Goal: Task Accomplishment & Management: Manage account settings

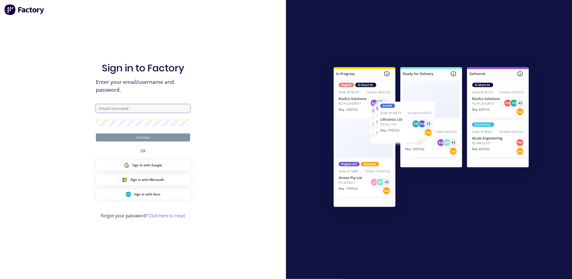
type input "[EMAIL_ADDRESS][DOMAIN_NAME]"
click at [136, 138] on button "Continue" at bounding box center [143, 137] width 94 height 8
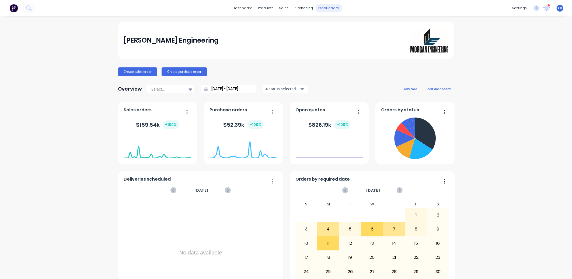
click at [328, 5] on div "productivity" at bounding box center [329, 8] width 26 height 8
click at [534, 6] on g at bounding box center [536, 7] width 5 height 5
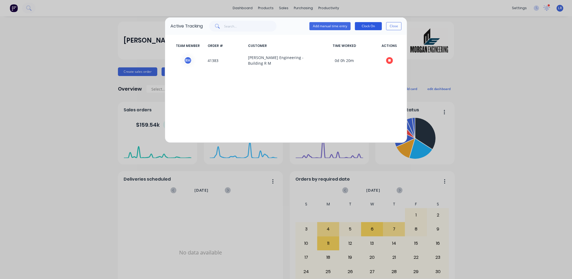
click at [370, 25] on button "Clock On" at bounding box center [368, 26] width 27 height 8
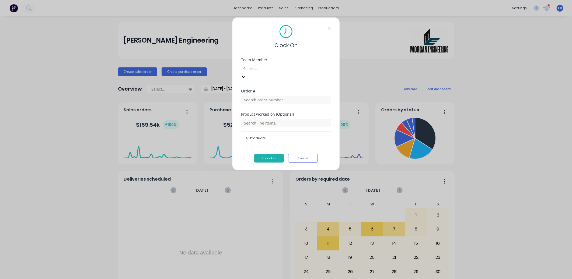
click at [246, 74] on icon at bounding box center [243, 76] width 5 height 5
click at [274, 154] on button "Clock On" at bounding box center [269, 158] width 30 height 9
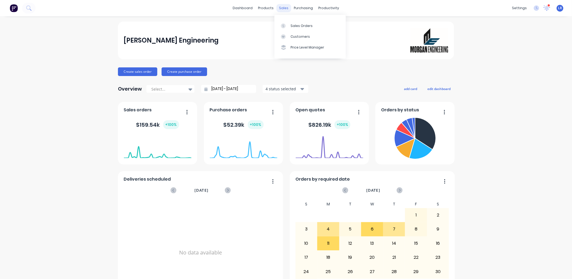
click at [281, 6] on div "sales" at bounding box center [284, 8] width 15 height 8
click at [294, 23] on div "Sales Orders" at bounding box center [302, 25] width 22 height 5
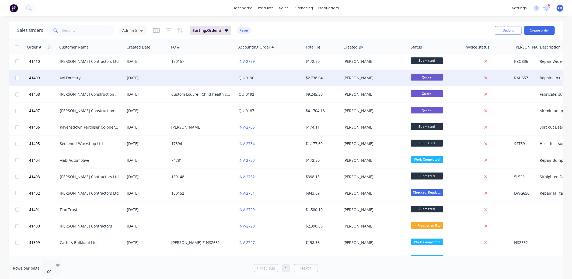
scroll to position [149, 0]
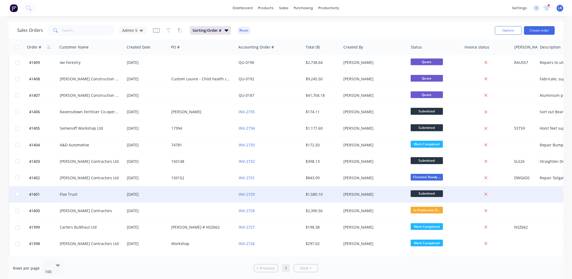
click at [75, 192] on div "Flax Trust" at bounding box center [90, 193] width 60 height 5
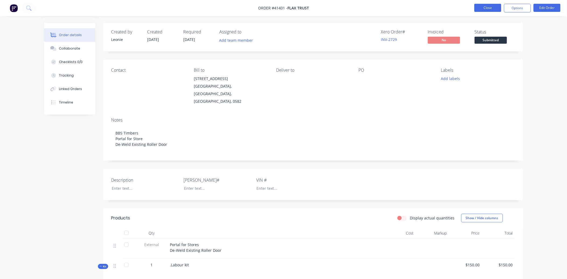
click at [484, 7] on button "Close" at bounding box center [488, 8] width 27 height 8
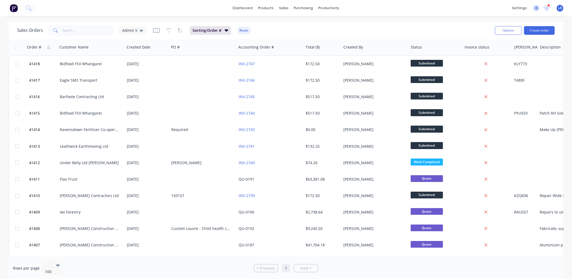
click at [537, 7] on icon at bounding box center [536, 7] width 5 height 5
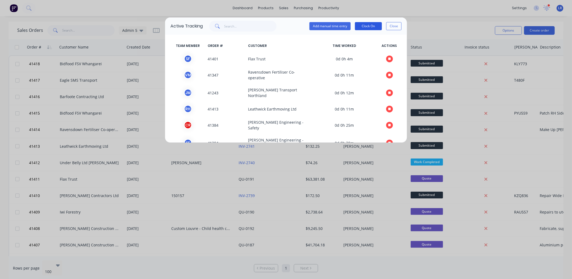
click at [364, 23] on button "Clock On" at bounding box center [368, 26] width 27 height 8
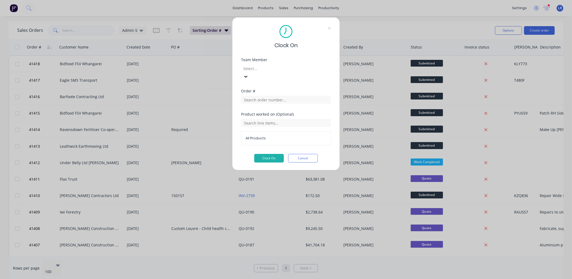
click at [249, 74] on icon at bounding box center [245, 76] width 5 height 5
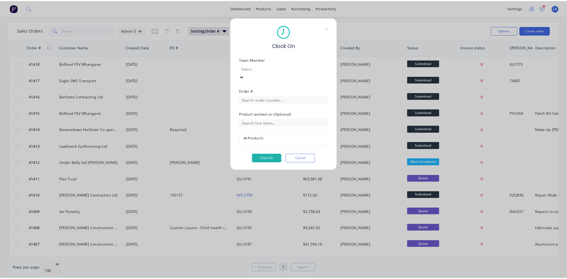
scroll to position [79, 0]
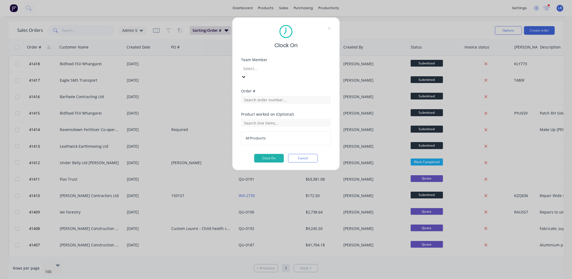
click at [246, 96] on input "text" at bounding box center [286, 100] width 90 height 8
type input "41416"
click at [264, 106] on span "Order # 41416" at bounding box center [286, 105] width 78 height 5
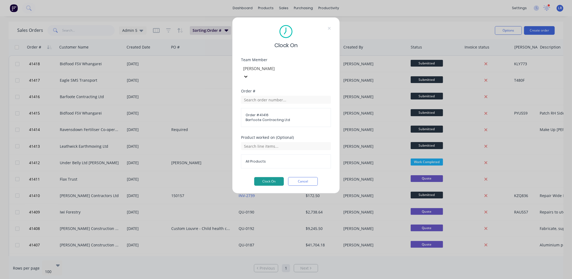
click at [271, 177] on button "Clock On" at bounding box center [269, 181] width 30 height 9
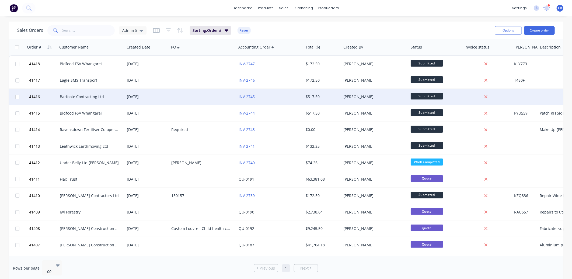
click at [80, 97] on div "Barfoote Contracting Ltd" at bounding box center [90, 96] width 60 height 5
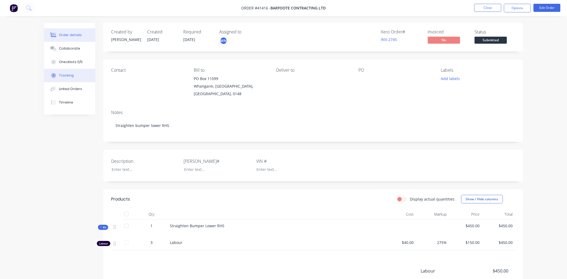
click at [82, 73] on button "Tracking" at bounding box center [69, 75] width 51 height 13
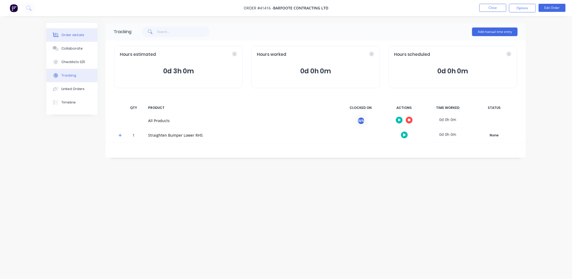
click at [86, 34] on button "Order details" at bounding box center [71, 34] width 51 height 13
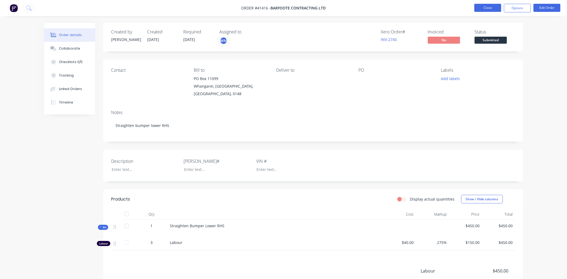
click at [487, 8] on button "Close" at bounding box center [488, 8] width 27 height 8
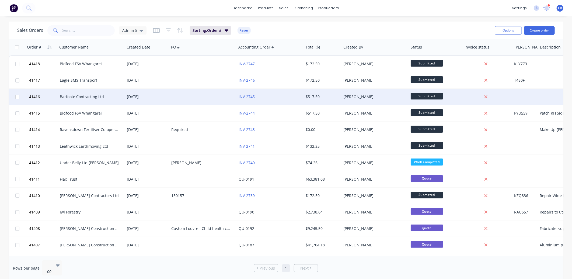
click at [80, 96] on div "Barfoote Contracting Ltd" at bounding box center [90, 96] width 60 height 5
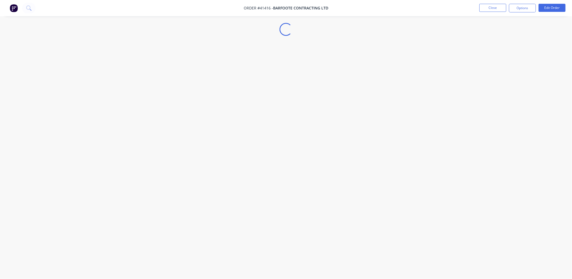
click at [80, 96] on div "Loading..." at bounding box center [286, 139] width 572 height 279
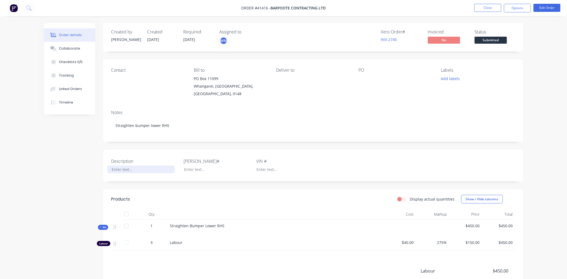
click at [121, 169] on div at bounding box center [140, 169] width 67 height 8
click at [540, 6] on button "Edit Order" at bounding box center [547, 8] width 27 height 8
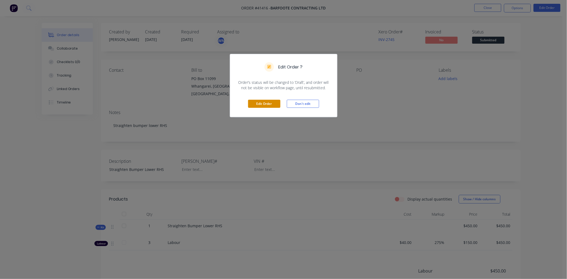
click at [263, 103] on button "Edit Order" at bounding box center [264, 104] width 32 height 8
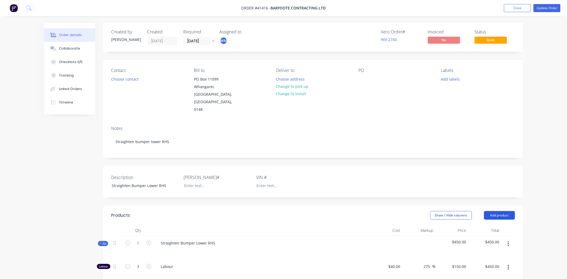
click at [501, 211] on button "Add product" at bounding box center [499, 215] width 31 height 9
click at [488, 225] on div "Product catalogue" at bounding box center [489, 229] width 41 height 8
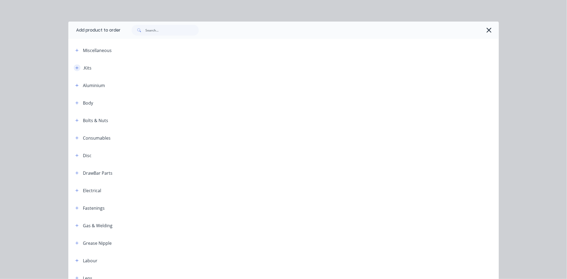
click at [74, 65] on button "button" at bounding box center [77, 67] width 7 height 7
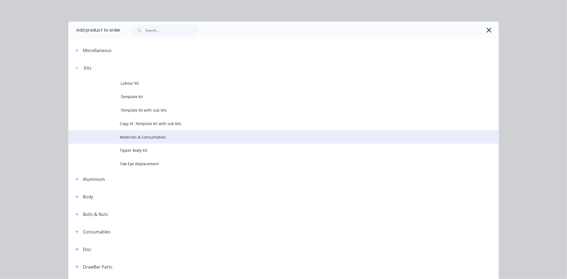
click at [141, 134] on span "Materials & Consumables" at bounding box center [271, 137] width 303 height 6
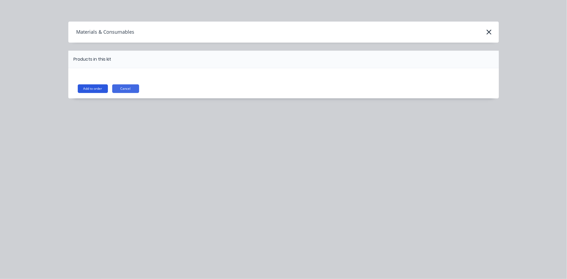
drag, startPoint x: 98, startPoint y: 86, endPoint x: 97, endPoint y: 89, distance: 2.8
click at [97, 87] on button "Add to order" at bounding box center [93, 88] width 30 height 9
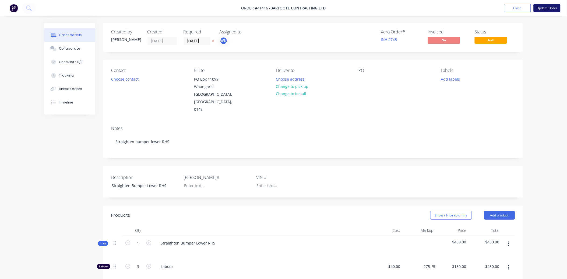
click at [543, 6] on button "Update Order" at bounding box center [547, 8] width 27 height 8
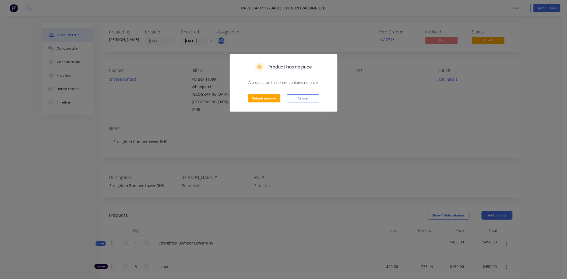
click at [257, 94] on div "Submit anyway Cancel" at bounding box center [283, 98] width 107 height 26
click at [257, 97] on button "Submit anyway" at bounding box center [264, 98] width 32 height 8
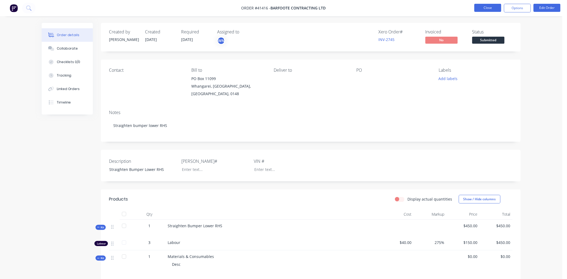
click at [483, 8] on button "Close" at bounding box center [488, 8] width 27 height 8
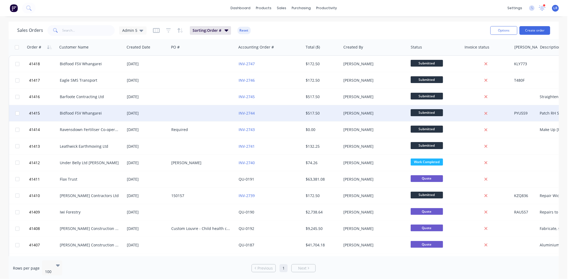
click at [82, 112] on div "Bidfood FSV Whangarei" at bounding box center [90, 112] width 60 height 5
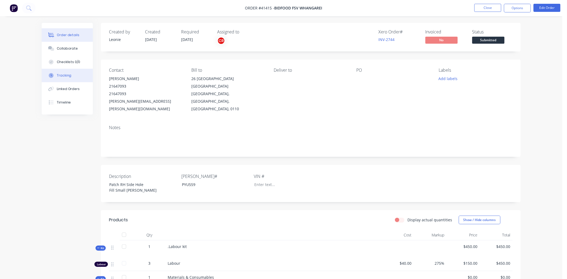
click at [72, 74] on button "Tracking" at bounding box center [67, 75] width 51 height 13
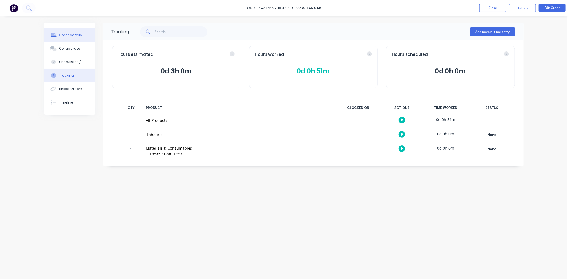
click at [77, 33] on div "Order details" at bounding box center [70, 35] width 23 height 5
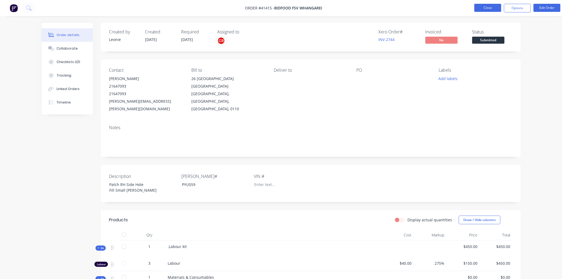
click at [489, 6] on button "Close" at bounding box center [488, 8] width 27 height 8
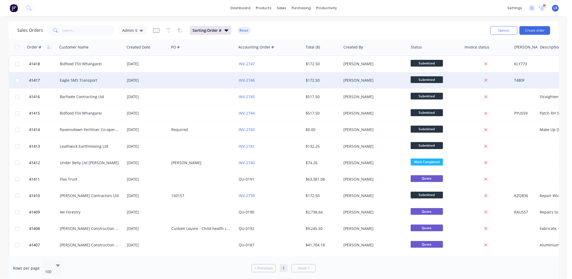
click at [86, 79] on div "Eagle SMS Transport" at bounding box center [90, 80] width 60 height 5
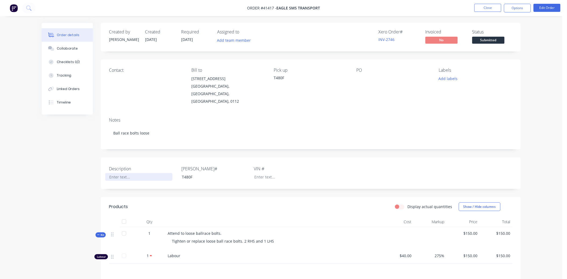
click at [116, 173] on div at bounding box center [138, 177] width 67 height 8
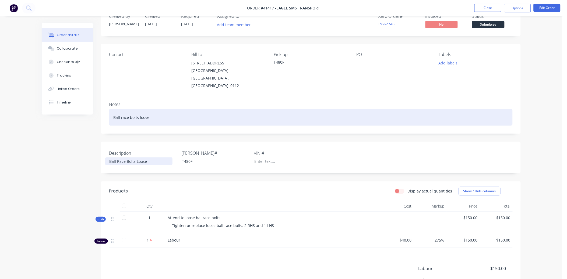
scroll to position [30, 0]
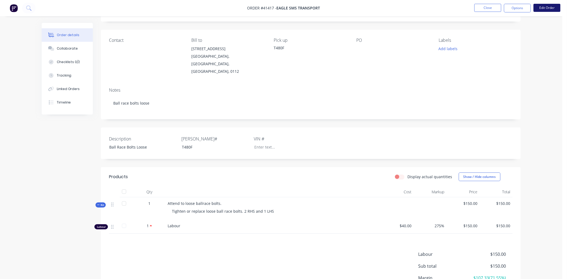
click at [555, 9] on button "Edit Order" at bounding box center [547, 8] width 27 height 8
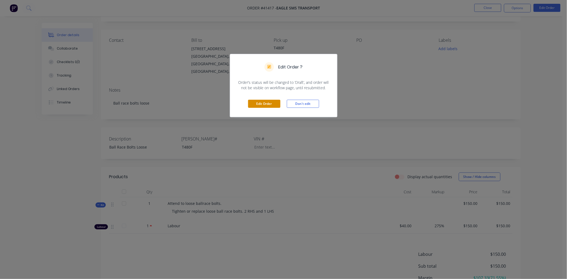
click at [257, 106] on button "Edit Order" at bounding box center [264, 104] width 32 height 8
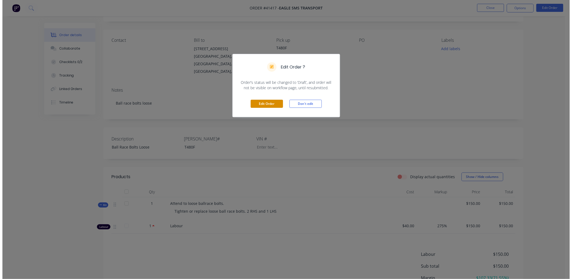
scroll to position [0, 0]
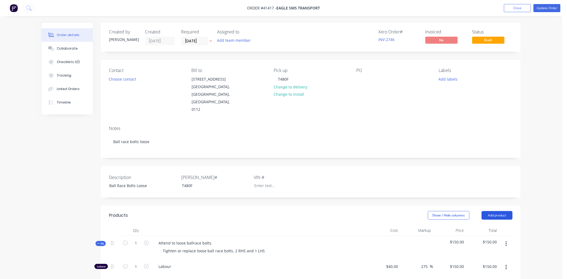
click at [493, 211] on button "Add product" at bounding box center [497, 215] width 31 height 9
click at [477, 225] on div "Product catalogue" at bounding box center [487, 229] width 41 height 8
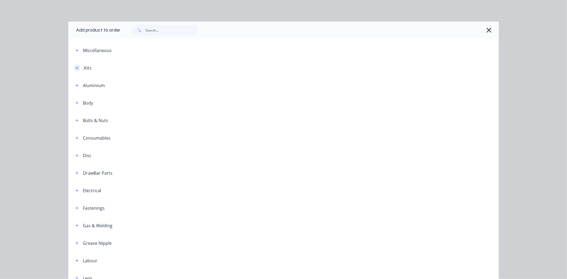
click at [75, 67] on icon "button" at bounding box center [76, 68] width 3 height 4
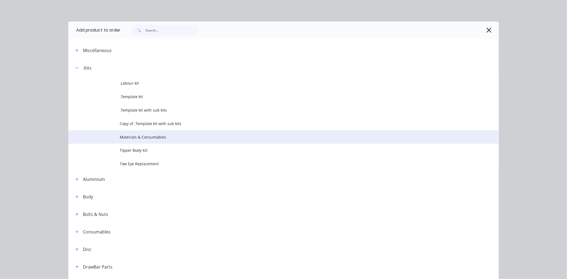
click at [142, 134] on span "Materials & Consumables" at bounding box center [271, 137] width 303 height 6
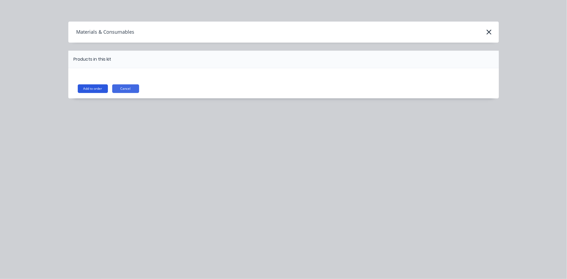
click at [88, 88] on button "Add to order" at bounding box center [93, 88] width 30 height 9
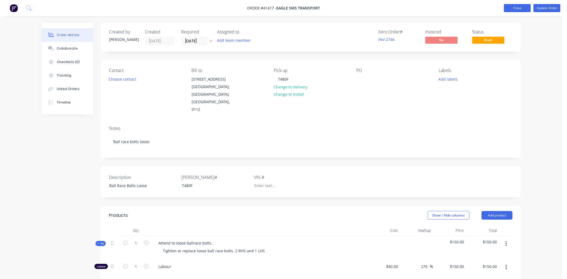
click at [520, 6] on button "Close" at bounding box center [517, 8] width 27 height 8
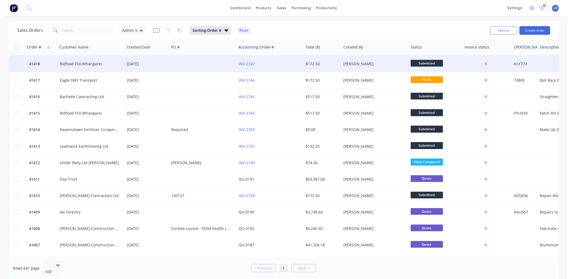
click at [82, 64] on div "Bidfood FSV Whangarei" at bounding box center [90, 63] width 60 height 5
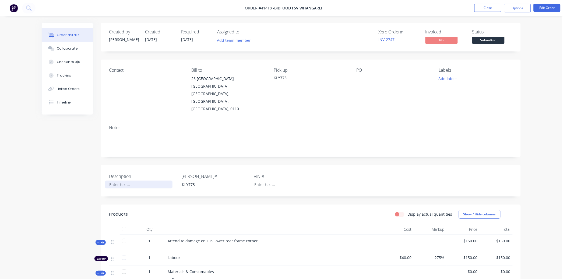
click at [113, 180] on div at bounding box center [138, 184] width 67 height 8
click at [110, 180] on div "LH Side Rear Frame Damage" at bounding box center [138, 184] width 67 height 8
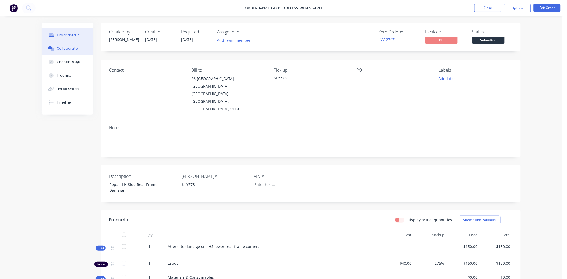
click at [75, 45] on button "Collaborate" at bounding box center [67, 48] width 51 height 13
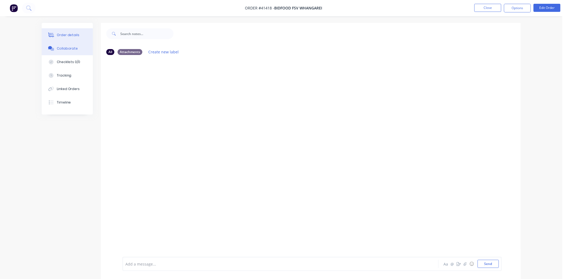
click at [72, 34] on div "Order details" at bounding box center [68, 35] width 23 height 5
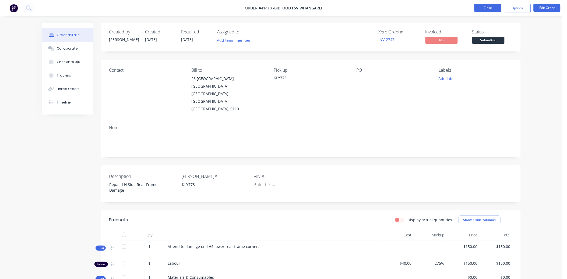
click at [487, 8] on button "Close" at bounding box center [488, 8] width 27 height 8
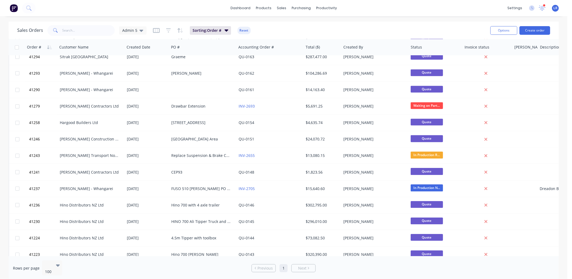
scroll to position [1077, 0]
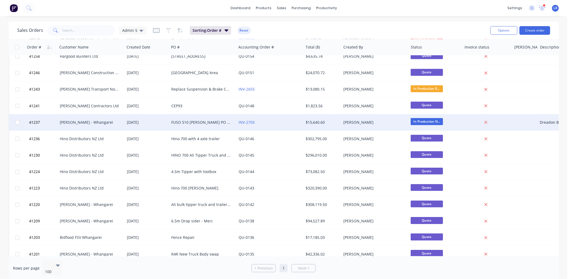
click at [92, 120] on div "Keith Andrews - Whangarei" at bounding box center [90, 122] width 60 height 5
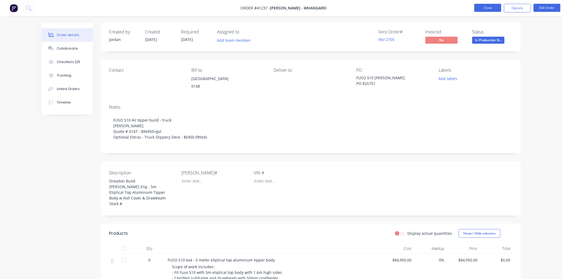
click at [489, 8] on button "Close" at bounding box center [488, 8] width 27 height 8
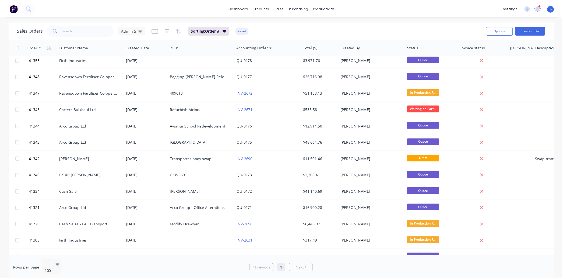
scroll to position [778, 0]
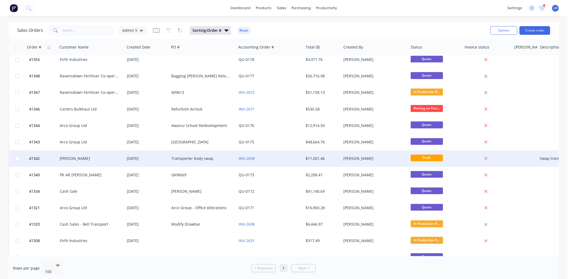
click at [78, 157] on div "Paul Hopkins" at bounding box center [90, 158] width 60 height 5
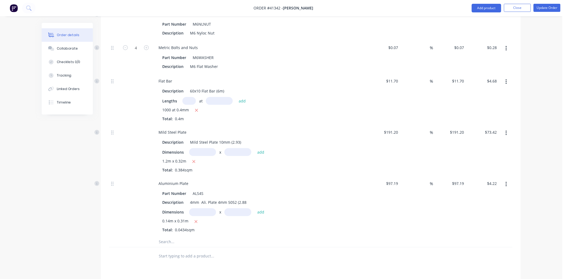
scroll to position [2364, 0]
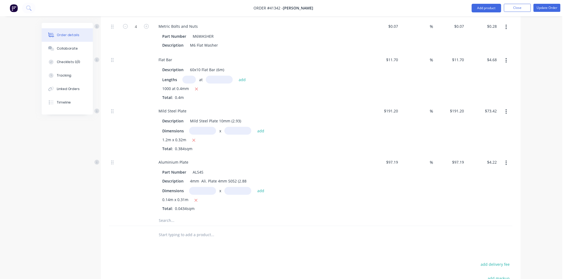
click at [165, 226] on input "text" at bounding box center [213, 220] width 108 height 11
drag, startPoint x: 165, startPoint y: 230, endPoint x: 155, endPoint y: 232, distance: 10.4
click at [155, 226] on div "e21 Add e21 to kit No results found" at bounding box center [235, 220] width 162 height 11
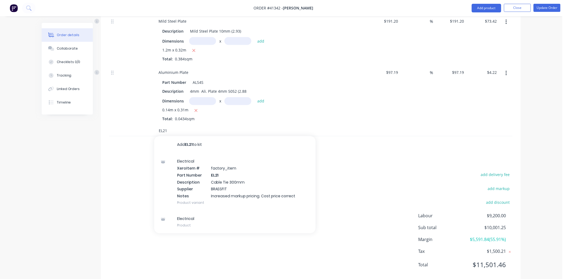
scroll to position [2453, 0]
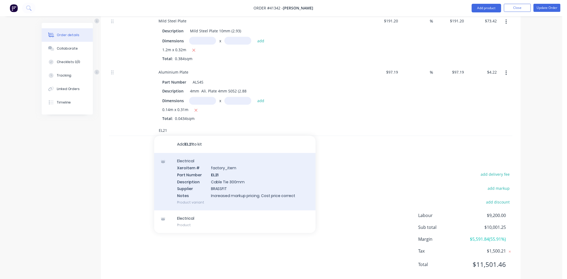
type input "EL21"
click at [225, 193] on div "Electrical Xero Item # factory_item Part Number EL21 Description Cable Tie 300m…" at bounding box center [235, 181] width 162 height 57
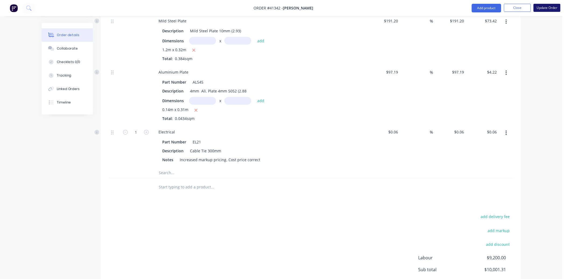
click at [544, 6] on button "Update Order" at bounding box center [547, 8] width 27 height 8
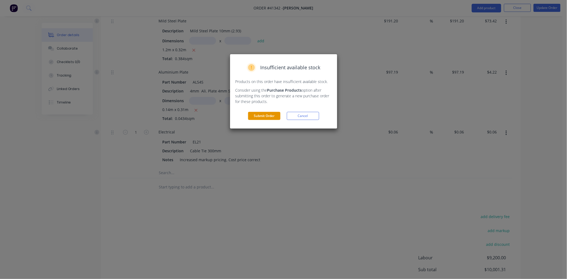
click at [257, 114] on button "Submit Order" at bounding box center [264, 116] width 32 height 8
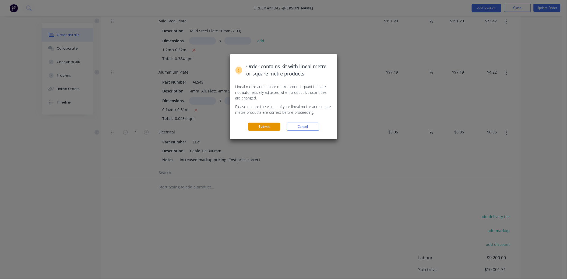
click at [262, 123] on button "Submit" at bounding box center [264, 127] width 32 height 8
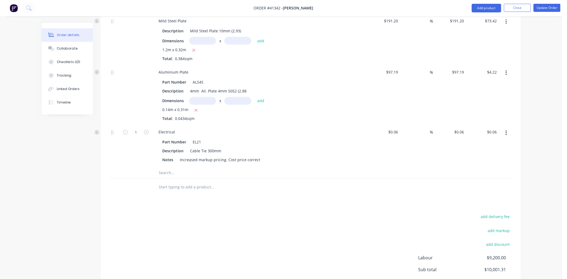
scroll to position [2202, 0]
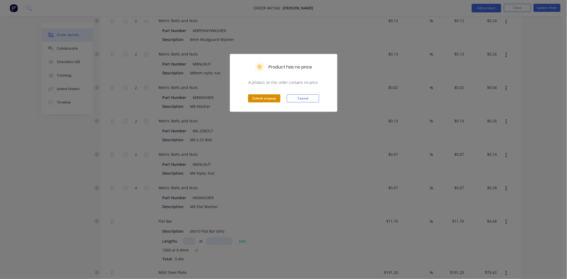
click at [261, 98] on button "Submit anyway" at bounding box center [264, 98] width 32 height 8
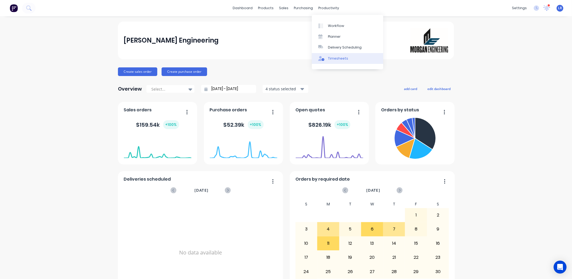
click at [338, 56] on div "Timesheets" at bounding box center [338, 58] width 20 height 5
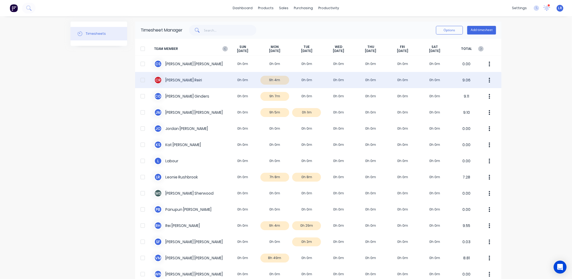
click at [272, 79] on div "C R Clinton james Reiri 0h 0m 9h 4m 0h 0m 0h 0m 0h 0m 0h 0m 0h 0m 9.06" at bounding box center [318, 80] width 366 height 16
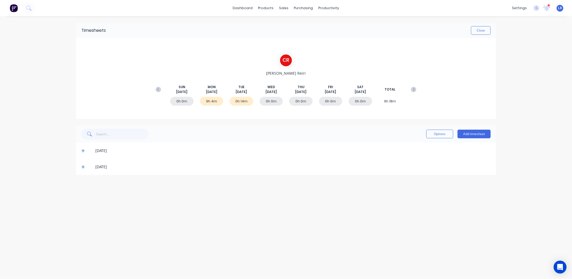
click at [83, 149] on icon at bounding box center [83, 151] width 4 height 4
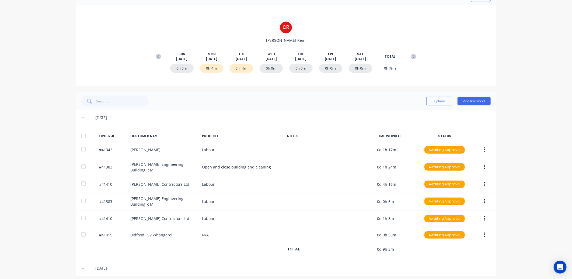
scroll to position [34, 0]
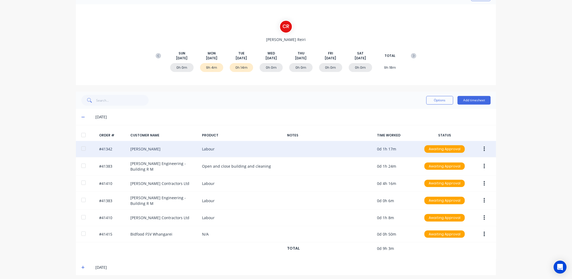
click at [480, 146] on button "button" at bounding box center [484, 149] width 13 height 10
click at [456, 184] on div "Edit" at bounding box center [464, 185] width 41 height 8
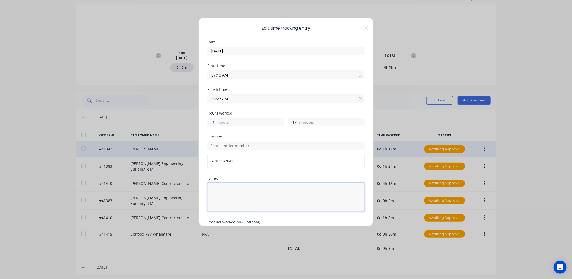
click at [219, 184] on textarea at bounding box center [285, 197] width 157 height 29
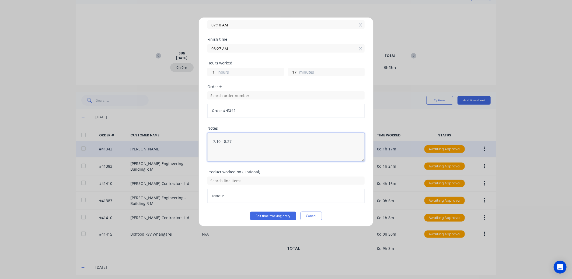
scroll to position [52, 0]
type textarea "7.10 - 8.27"
click at [261, 214] on button "Edit time tracking entry" at bounding box center [273, 214] width 46 height 9
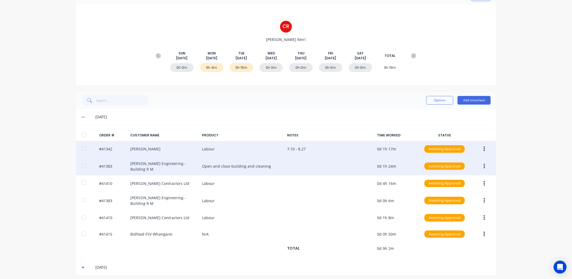
click at [481, 162] on button "button" at bounding box center [484, 166] width 13 height 10
click at [457, 200] on div "Edit" at bounding box center [464, 202] width 41 height 8
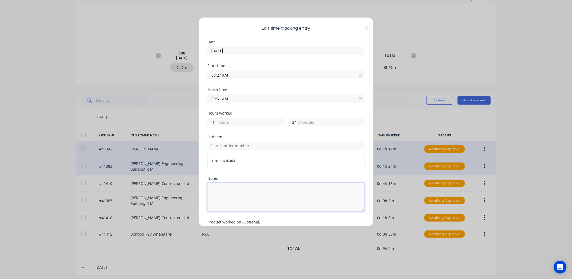
click at [217, 187] on textarea at bounding box center [285, 197] width 157 height 29
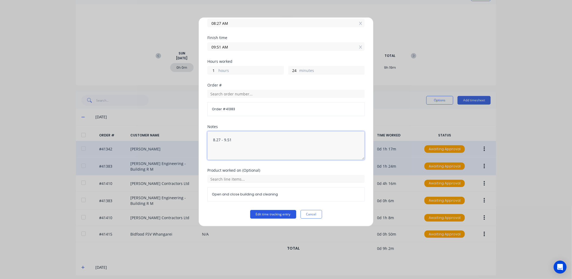
type textarea "8.27 - 9.51"
click at [283, 212] on button "Edit time tracking entry" at bounding box center [273, 214] width 46 height 9
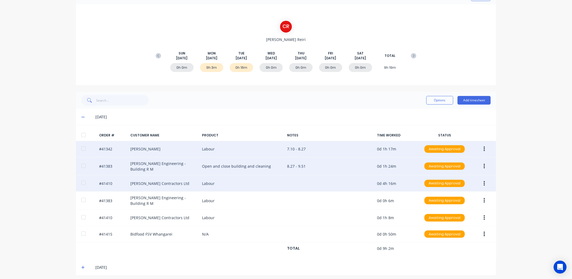
click at [483, 179] on button "button" at bounding box center [484, 184] width 13 height 10
click at [454, 217] on div "Edit" at bounding box center [464, 219] width 41 height 8
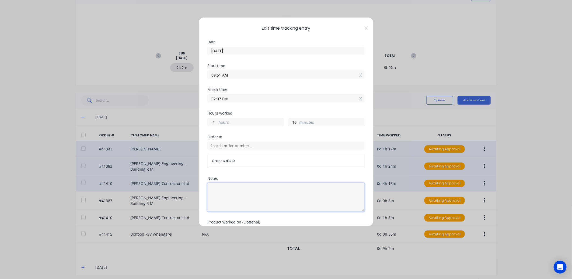
click at [214, 187] on textarea at bounding box center [285, 197] width 157 height 29
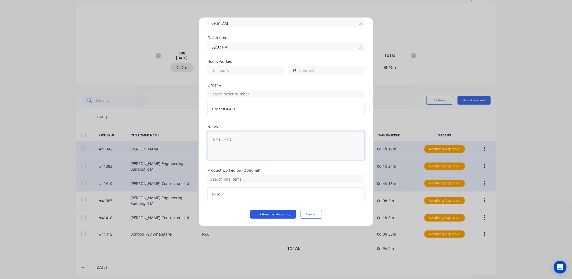
type textarea "9.51 - 2.07"
click at [267, 211] on button "Edit time tracking entry" at bounding box center [273, 214] width 46 height 9
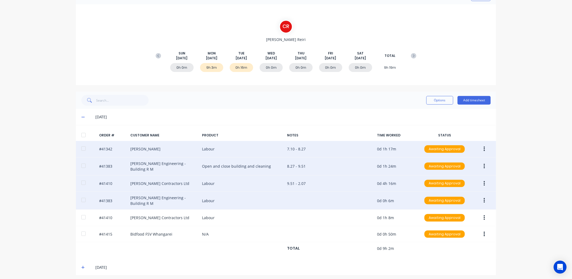
click at [483, 196] on button "button" at bounding box center [484, 201] width 13 height 10
click at [456, 233] on div "Edit" at bounding box center [464, 236] width 41 height 8
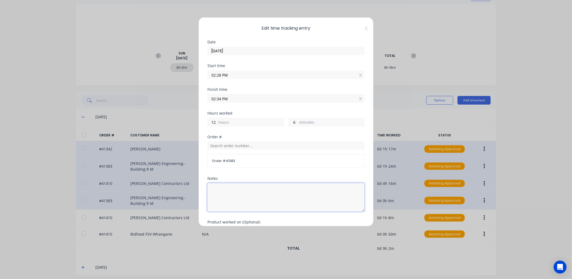
click at [214, 187] on textarea at bounding box center [285, 197] width 157 height 29
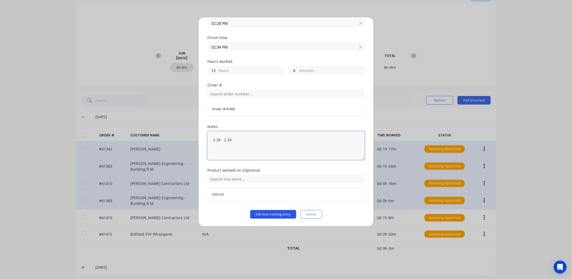
type textarea "2.28 - 2.34"
click at [271, 212] on button "Edit time tracking entry" at bounding box center [273, 214] width 46 height 9
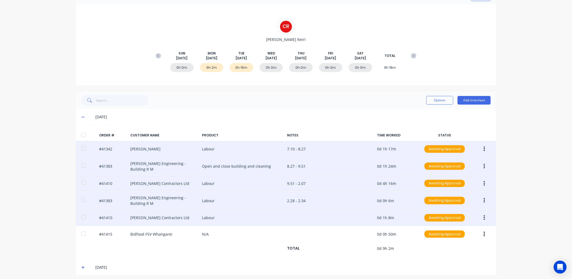
click at [480, 210] on div "#41410 Clements Contractors Ltd Labour 0d 1h 8m Awaiting Approval" at bounding box center [286, 218] width 420 height 16
click at [480, 213] on button "button" at bounding box center [484, 218] width 13 height 10
click at [456, 249] on div "Edit" at bounding box center [464, 253] width 41 height 8
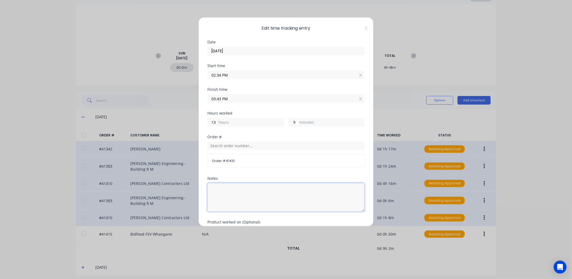
click at [214, 186] on textarea at bounding box center [285, 197] width 157 height 29
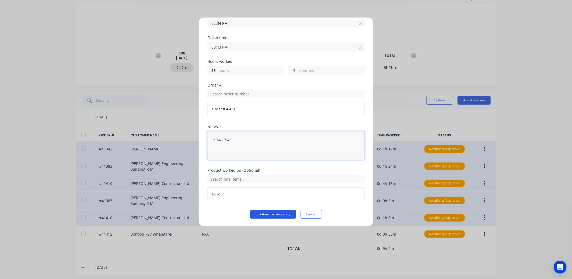
type textarea "2.34 - 3.43"
click at [274, 212] on button "Edit time tracking entry" at bounding box center [273, 214] width 46 height 9
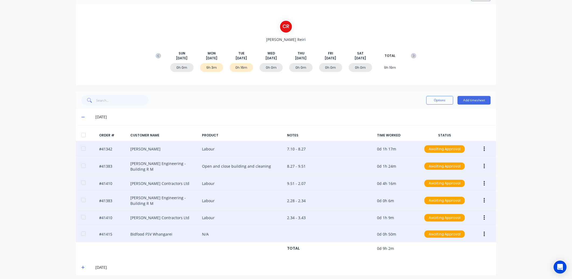
click at [484, 229] on button "button" at bounding box center [484, 234] width 13 height 10
click at [449, 266] on div "Edit" at bounding box center [464, 270] width 41 height 8
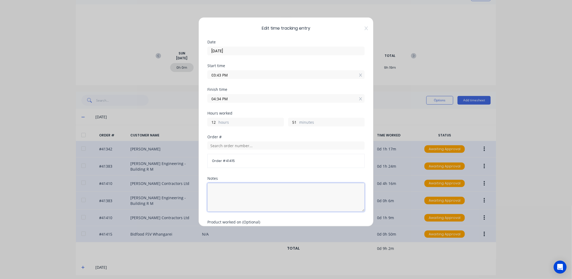
click at [215, 189] on textarea at bounding box center [285, 197] width 157 height 29
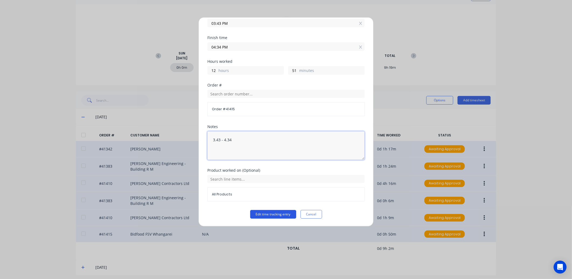
type textarea "3.43 - 4.34"
click at [265, 213] on button "Edit time tracking entry" at bounding box center [273, 214] width 46 height 9
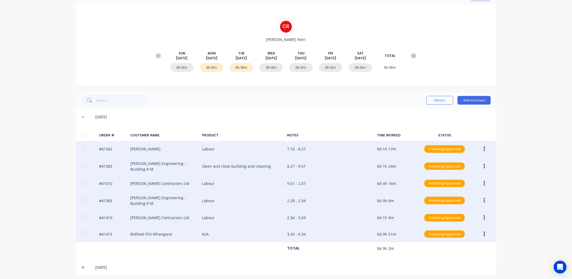
click at [480, 196] on button "button" at bounding box center [484, 201] width 13 height 10
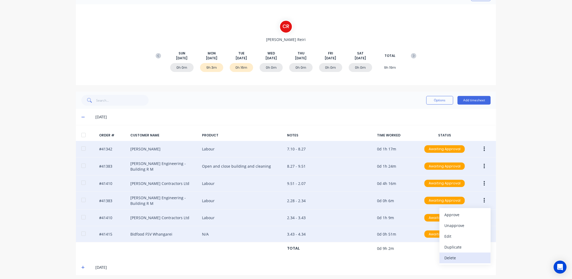
click at [451, 255] on div "Delete" at bounding box center [464, 258] width 41 height 8
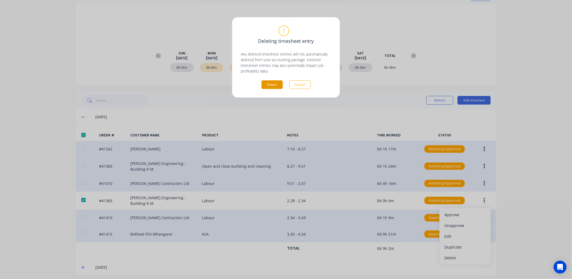
click at [265, 85] on button "Delete" at bounding box center [271, 84] width 21 height 9
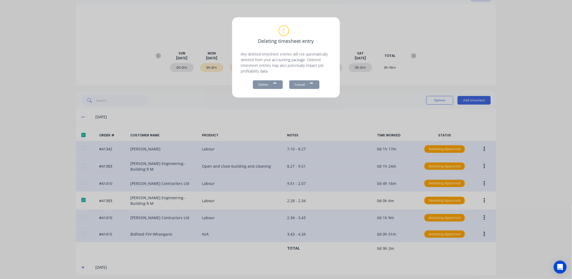
scroll to position [17, 0]
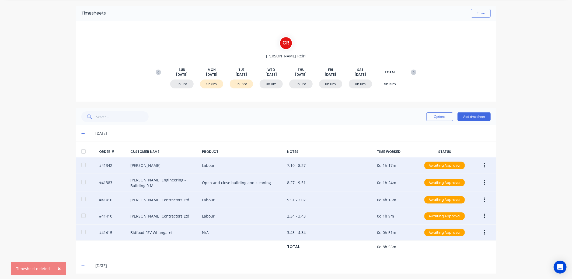
click at [483, 163] on button "button" at bounding box center [484, 165] width 13 height 10
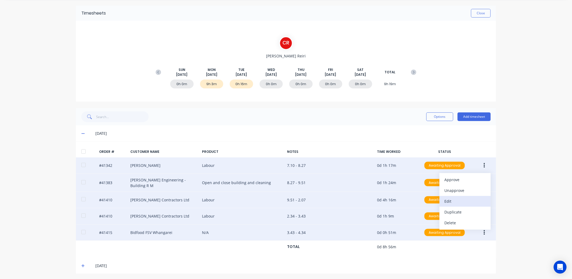
click at [448, 200] on div "Edit" at bounding box center [464, 201] width 41 height 8
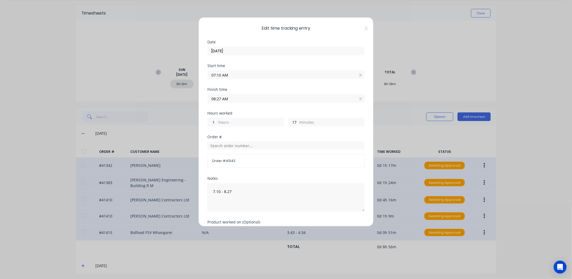
click at [220, 74] on input "07:10 AM" at bounding box center [286, 75] width 157 height 8
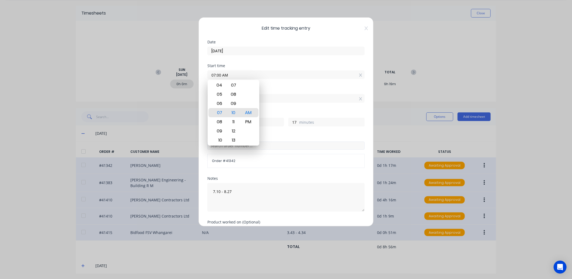
type input "07:10 PM"
type input "-10"
type input "-43"
type input "07:06 PM"
type input "-39"
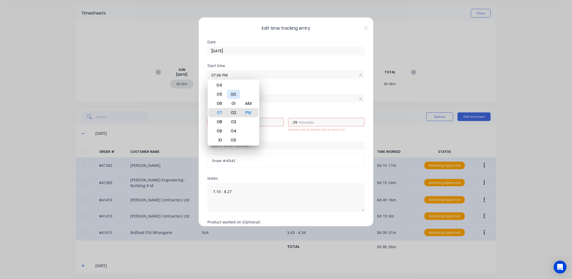
type input "07:02 PM"
type input "-35"
click at [232, 92] on div "00" at bounding box center [233, 94] width 13 height 9
type input "07:00 PM"
type input "-33"
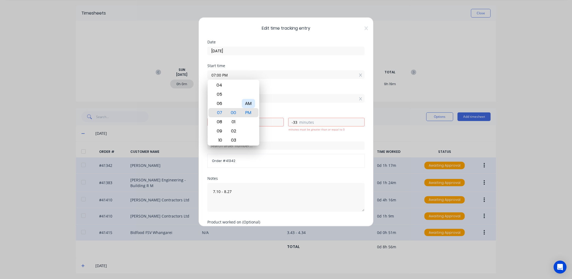
click at [247, 100] on div "AM" at bounding box center [248, 103] width 13 height 9
type input "07:00 AM"
type input "1"
type input "27"
click at [283, 176] on div "Notes" at bounding box center [285, 178] width 157 height 4
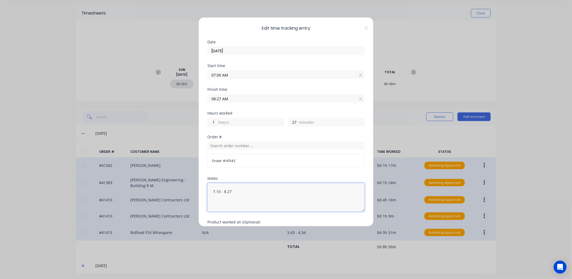
click at [220, 190] on textarea "7.10 - 8.27" at bounding box center [285, 197] width 157 height 29
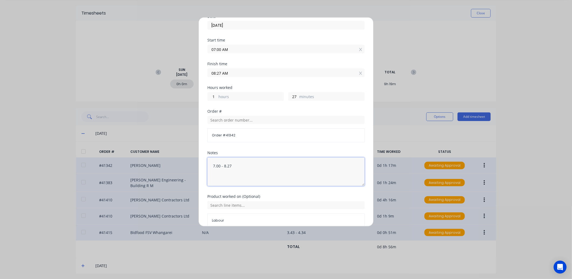
scroll to position [52, 0]
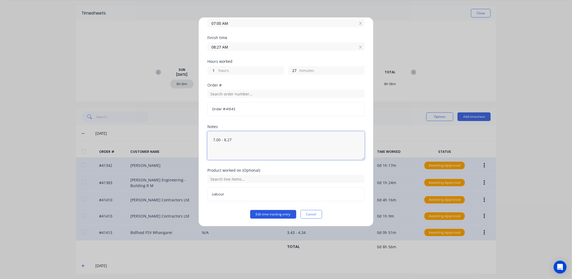
type textarea "7.00 - 8.27"
click at [276, 213] on button "Edit time tracking entry" at bounding box center [273, 214] width 46 height 9
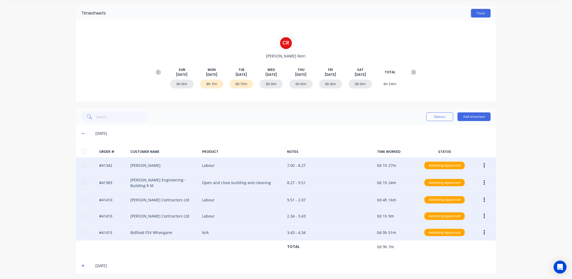
click at [476, 13] on button "Close" at bounding box center [481, 13] width 20 height 9
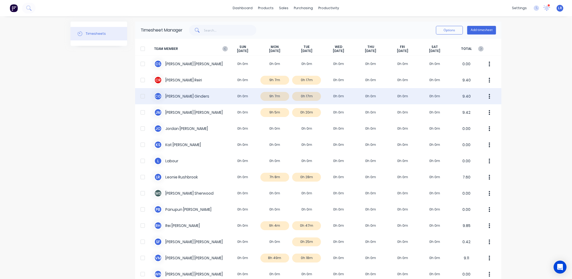
click at [272, 95] on div "C G Cody Ginders 0h 0m 9h 7m 0h 17m 0h 0m 0h 0m 0h 0m 0h 0m 9.40" at bounding box center [318, 96] width 366 height 16
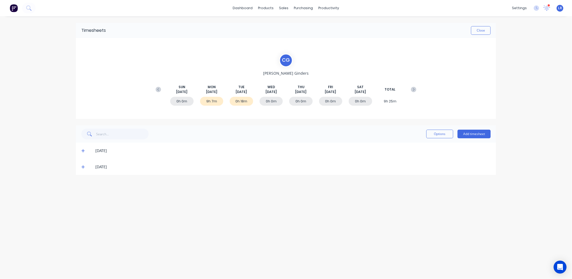
click at [83, 149] on icon at bounding box center [82, 150] width 3 height 3
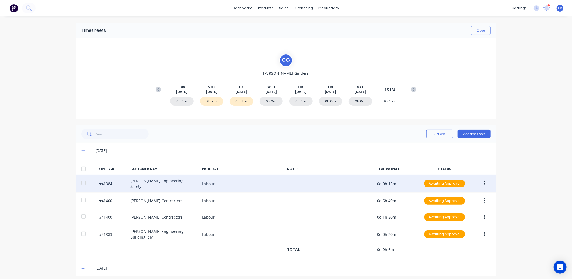
click at [480, 180] on button "button" at bounding box center [484, 184] width 13 height 10
click at [445, 217] on div "Edit" at bounding box center [464, 219] width 41 height 8
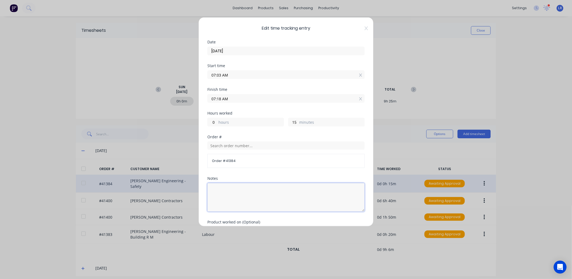
click at [217, 185] on textarea at bounding box center [285, 197] width 157 height 29
type textarea "7.00"
click at [221, 74] on input "07:03 AM" at bounding box center [286, 75] width 157 height 8
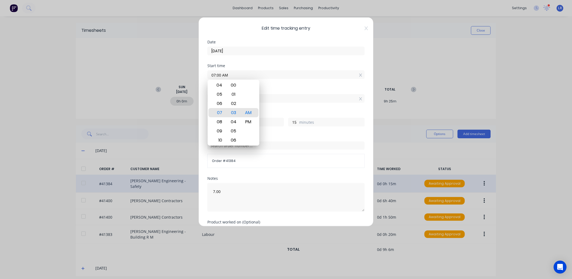
type input "07:00 AM"
type input "18"
click at [243, 84] on div at bounding box center [248, 85] width 13 height 9
click at [237, 193] on textarea "7.00" at bounding box center [285, 197] width 157 height 29
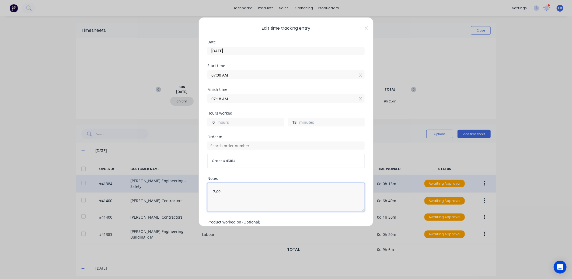
click at [224, 193] on textarea "7.00" at bounding box center [285, 197] width 157 height 29
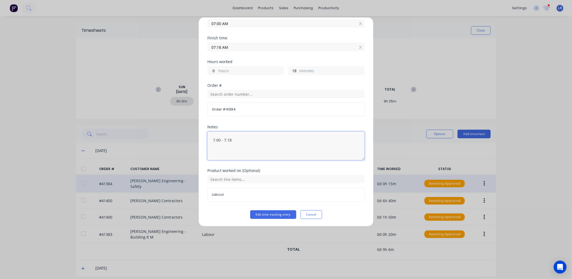
scroll to position [52, 0]
type textarea "7.00 - 7.18"
click at [268, 215] on button "Edit time tracking entry" at bounding box center [273, 214] width 46 height 9
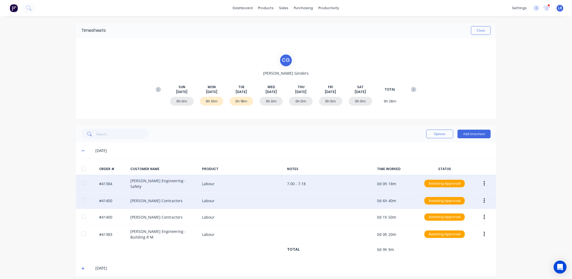
click at [483, 196] on button "button" at bounding box center [484, 201] width 13 height 10
click at [446, 232] on div "Edit" at bounding box center [464, 236] width 41 height 8
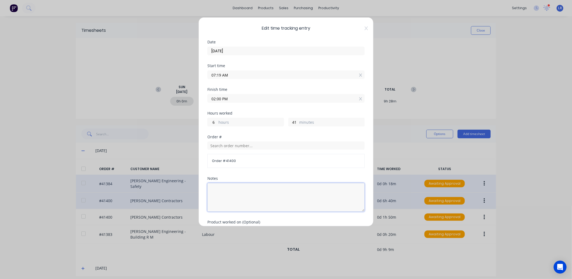
click at [212, 184] on textarea at bounding box center [285, 197] width 157 height 29
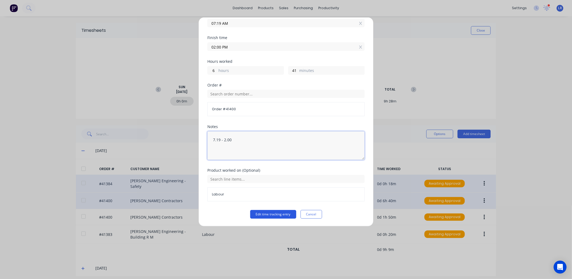
type textarea "7.19 - 2.00"
click at [272, 214] on button "Edit time tracking entry" at bounding box center [273, 214] width 46 height 9
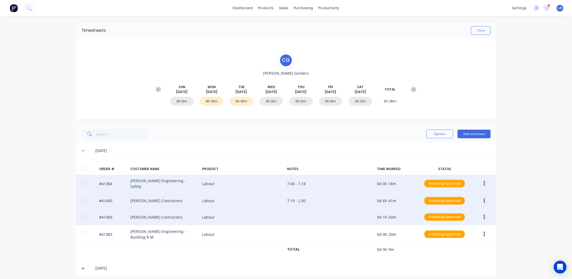
click at [484, 214] on icon "button" at bounding box center [484, 217] width 1 height 6
click at [453, 250] on div "Edit" at bounding box center [464, 253] width 41 height 8
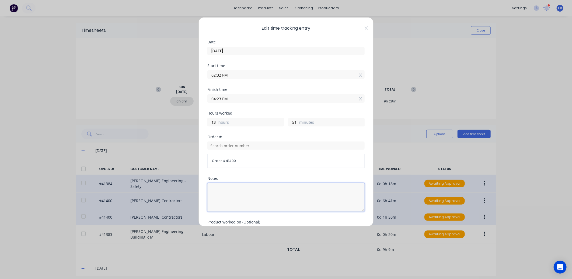
click at [213, 187] on textarea at bounding box center [285, 197] width 157 height 29
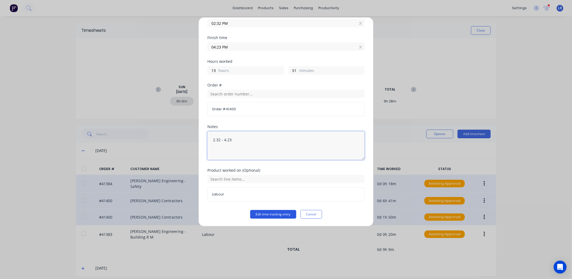
type textarea "2.32 - 4.23"
click at [264, 213] on button "Edit time tracking entry" at bounding box center [273, 214] width 46 height 9
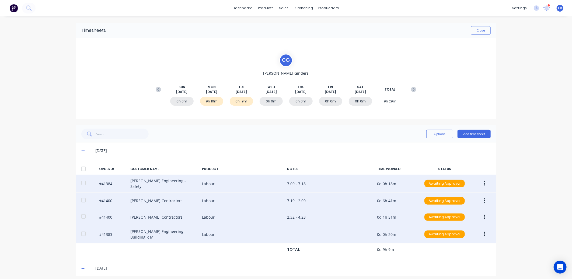
click at [484, 230] on button "button" at bounding box center [484, 234] width 13 height 10
click at [452, 266] on div "Edit" at bounding box center [464, 270] width 41 height 8
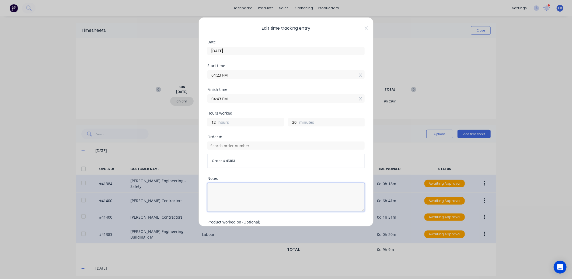
click at [217, 186] on textarea at bounding box center [285, 197] width 157 height 29
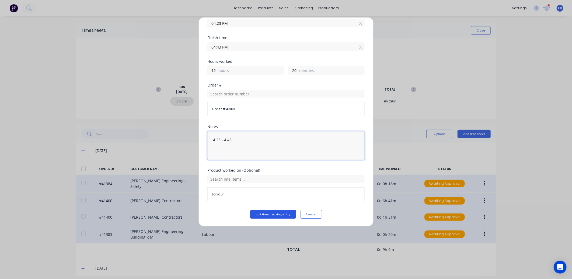
type textarea "4.23 - 4.43"
click at [271, 212] on button "Edit time tracking entry" at bounding box center [273, 214] width 46 height 9
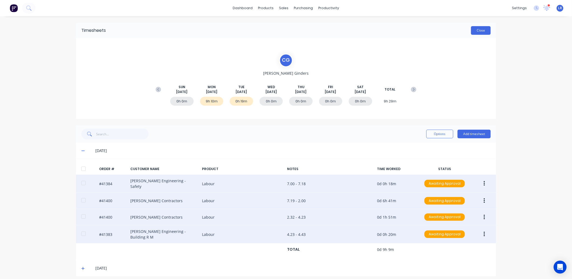
click at [474, 28] on button "Close" at bounding box center [481, 30] width 20 height 9
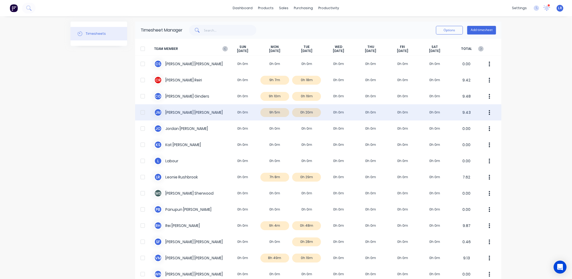
click at [275, 111] on div "J M Jamie Macrae 0h 0m 9h 5m 0h 20m 0h 0m 0h 0m 0h 0m 0h 0m 9.43" at bounding box center [318, 112] width 366 height 16
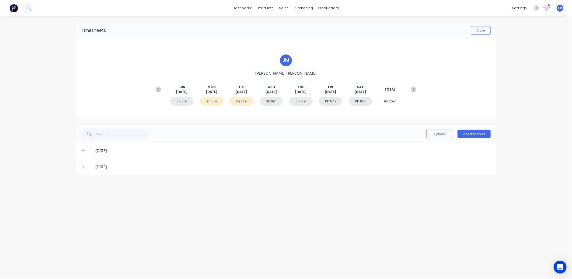
click at [83, 150] on icon at bounding box center [82, 150] width 3 height 3
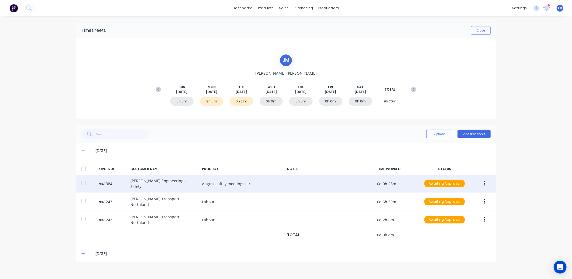
click at [482, 180] on button "button" at bounding box center [484, 184] width 13 height 10
click at [451, 218] on div "Edit" at bounding box center [464, 219] width 41 height 8
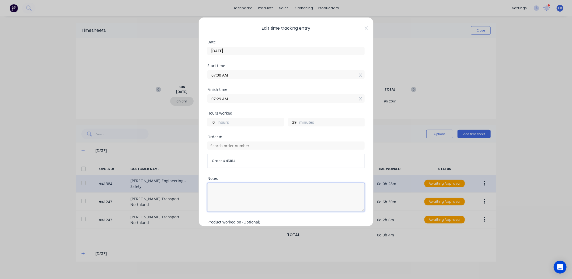
click at [220, 186] on textarea at bounding box center [285, 197] width 157 height 29
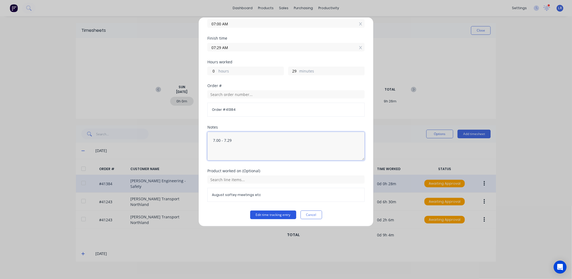
scroll to position [52, 0]
type textarea "7.00 - 7.29"
click at [268, 212] on button "Edit time tracking entry" at bounding box center [273, 214] width 46 height 9
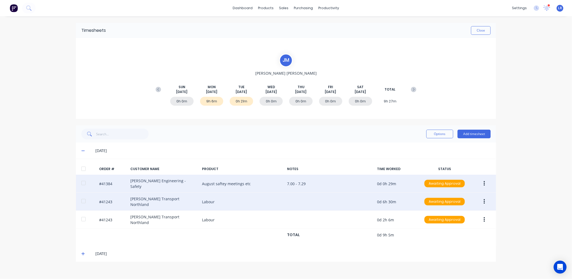
click at [484, 199] on icon "button" at bounding box center [484, 201] width 1 height 5
click at [447, 233] on div "Edit" at bounding box center [464, 237] width 41 height 8
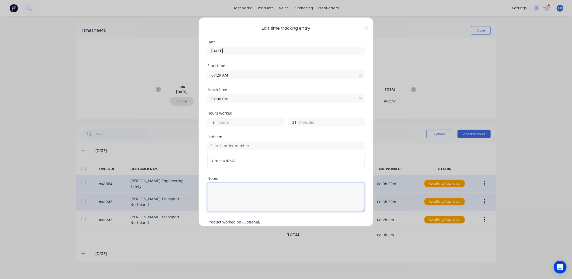
click at [217, 185] on textarea at bounding box center [285, 197] width 157 height 29
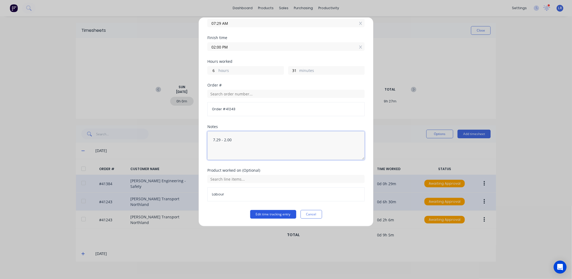
type textarea "7.29 - 2.00"
click at [269, 214] on button "Edit time tracking entry" at bounding box center [273, 214] width 46 height 9
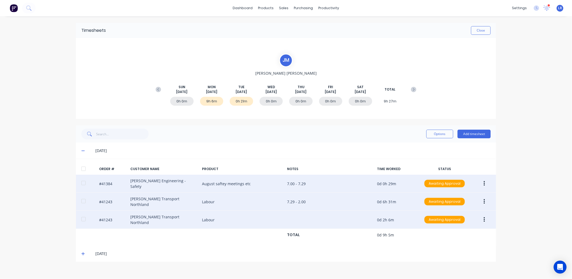
click at [486, 215] on button "button" at bounding box center [484, 220] width 13 height 10
click at [452, 251] on div "Edit" at bounding box center [464, 255] width 41 height 8
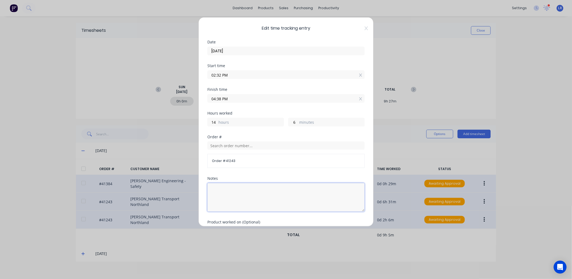
click at [210, 187] on textarea at bounding box center [285, 197] width 157 height 29
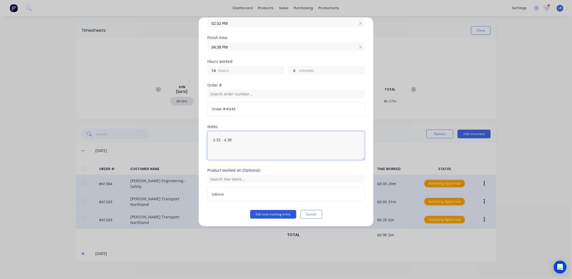
type textarea "2.32 - 4.38"
click at [274, 212] on button "Edit time tracking entry" at bounding box center [273, 214] width 46 height 9
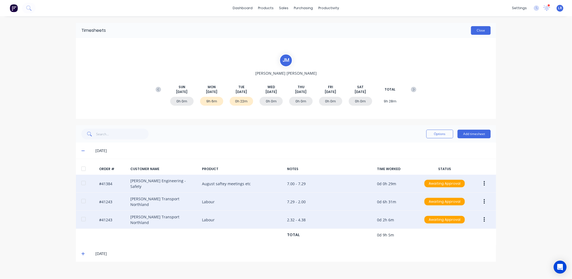
click at [479, 28] on button "Close" at bounding box center [481, 30] width 20 height 9
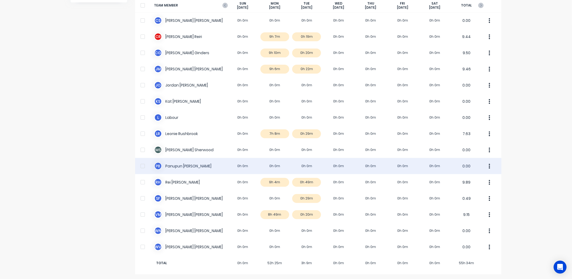
scroll to position [44, 0]
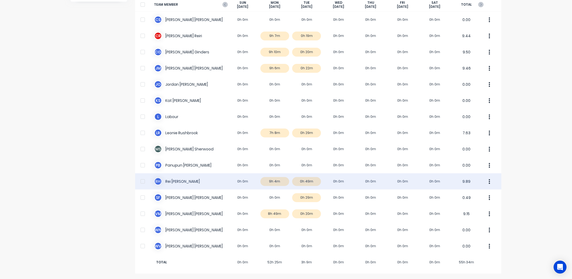
click at [273, 179] on div "R H Rei Hamon 0h 0m 9h 4m 0h 49m 0h 0m 0h 0m 0h 0m 0h 0m 9.89" at bounding box center [318, 181] width 366 height 16
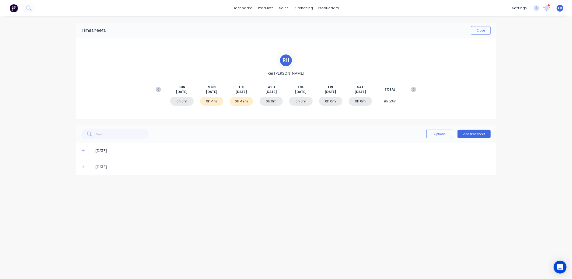
click at [83, 149] on icon at bounding box center [82, 150] width 3 height 3
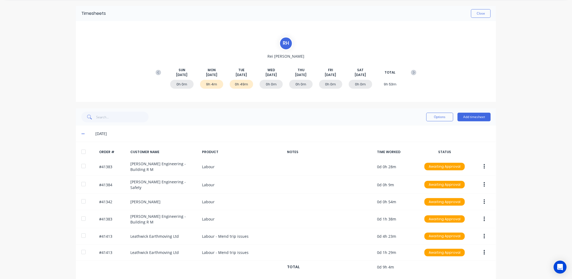
scroll to position [34, 0]
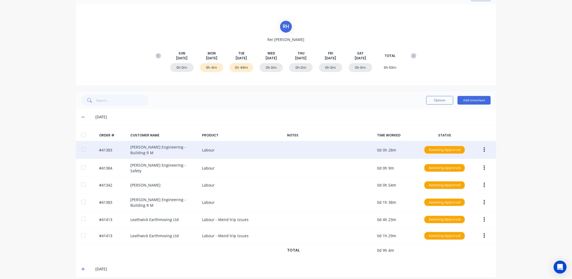
click at [484, 147] on icon "button" at bounding box center [484, 149] width 1 height 5
click at [446, 183] on div "Edit" at bounding box center [464, 185] width 41 height 8
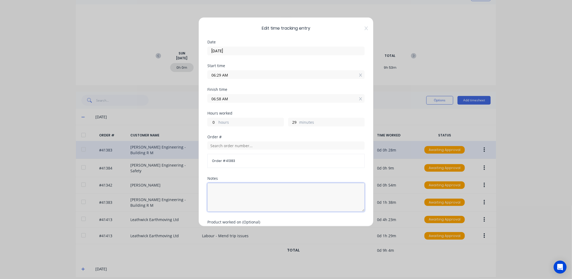
click at [214, 186] on textarea at bounding box center [285, 197] width 157 height 29
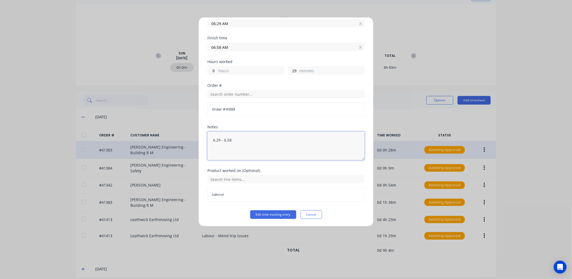
scroll to position [52, 0]
type textarea "6.29 - 6.58"
click at [275, 214] on button "Edit time tracking entry" at bounding box center [273, 214] width 46 height 9
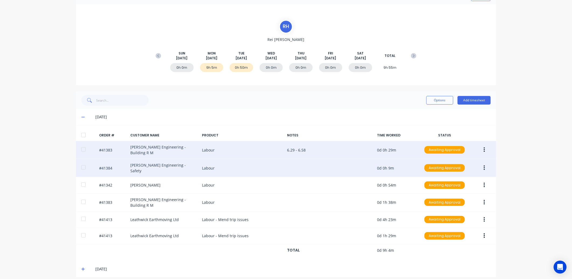
click at [481, 163] on button "button" at bounding box center [484, 168] width 13 height 10
click at [452, 200] on div "Edit" at bounding box center [464, 204] width 41 height 8
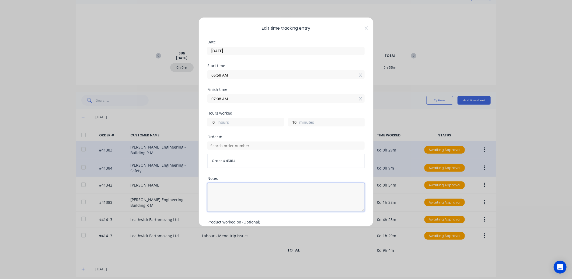
click at [219, 185] on textarea at bounding box center [285, 197] width 157 height 29
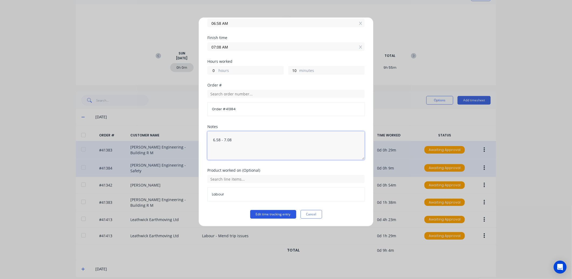
type textarea "6.58 - 7.08"
click at [263, 213] on button "Edit time tracking entry" at bounding box center [273, 214] width 46 height 9
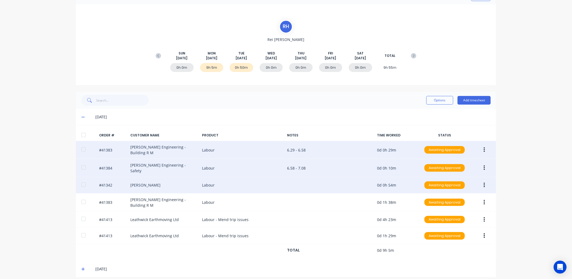
click at [483, 181] on button "button" at bounding box center [484, 185] width 13 height 10
click at [451, 217] on div "Edit" at bounding box center [464, 221] width 41 height 8
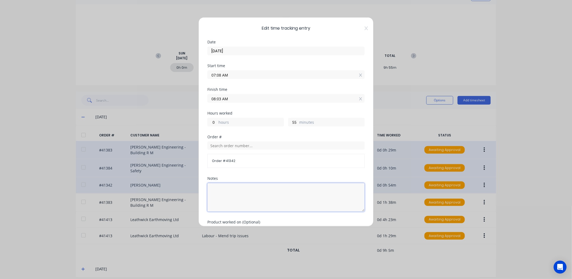
click at [215, 186] on textarea at bounding box center [285, 197] width 157 height 29
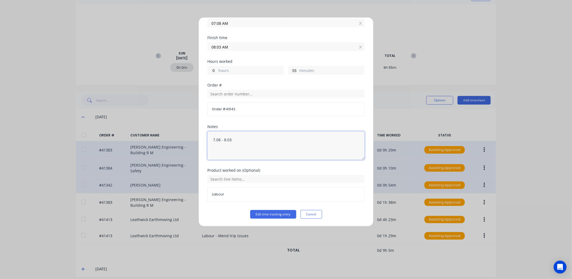
type textarea "7.08 - 8.03"
click at [268, 209] on div "Product worked on (Optional) Labour" at bounding box center [285, 188] width 157 height 41
click at [270, 212] on button "Edit time tracking entry" at bounding box center [273, 214] width 46 height 9
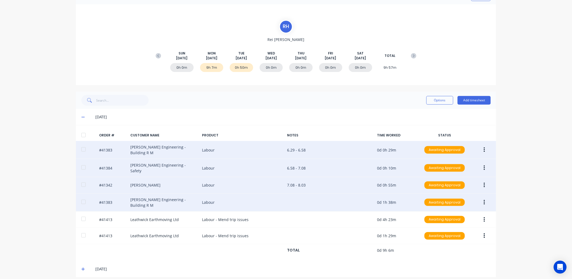
click at [480, 197] on button "button" at bounding box center [484, 202] width 13 height 10
click at [448, 234] on div "Edit" at bounding box center [464, 238] width 41 height 8
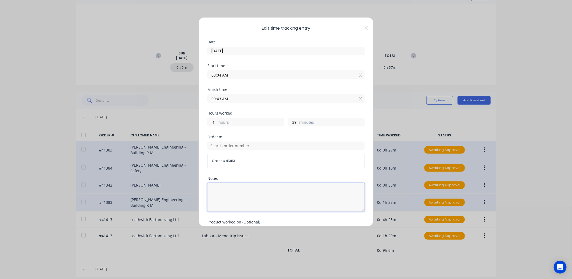
click at [211, 185] on textarea at bounding box center [285, 197] width 157 height 29
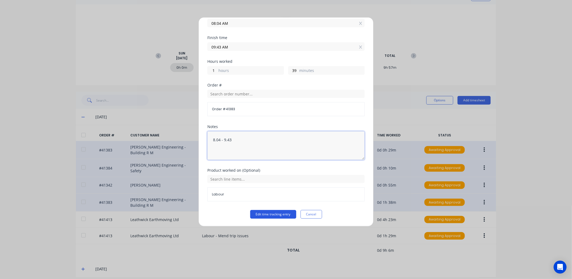
type textarea "8.04 - 9.43"
click at [274, 215] on button "Edit time tracking entry" at bounding box center [273, 214] width 46 height 9
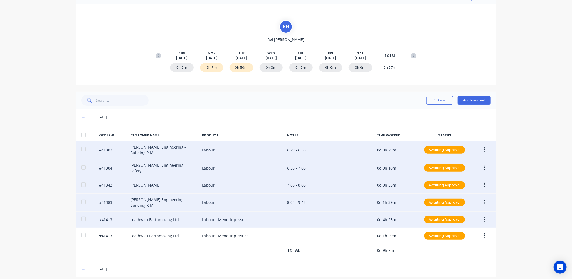
click at [483, 215] on button "button" at bounding box center [484, 220] width 13 height 10
click at [453, 251] on div "Edit" at bounding box center [464, 255] width 41 height 8
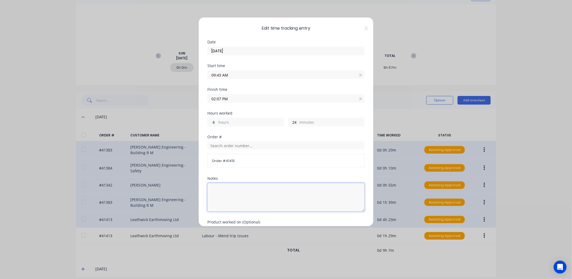
click at [216, 187] on textarea at bounding box center [285, 197] width 157 height 29
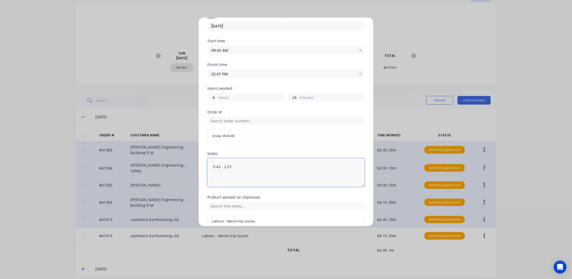
scroll to position [58, 0]
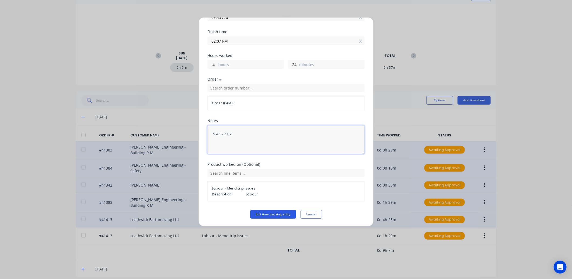
type textarea "9.43 - 2.07"
click at [277, 213] on button "Edit time tracking entry" at bounding box center [273, 214] width 46 height 9
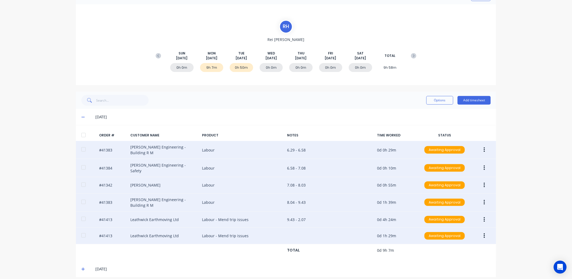
click at [481, 231] on button "button" at bounding box center [484, 236] width 13 height 10
click at [444, 267] on div "Edit" at bounding box center [464, 271] width 41 height 8
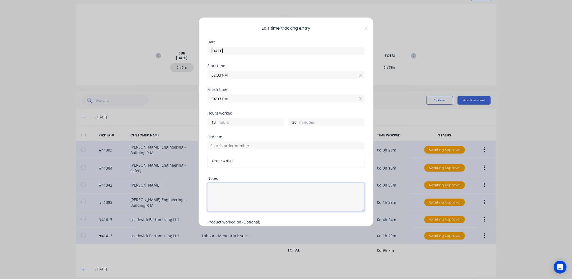
click at [216, 187] on textarea at bounding box center [285, 197] width 157 height 29
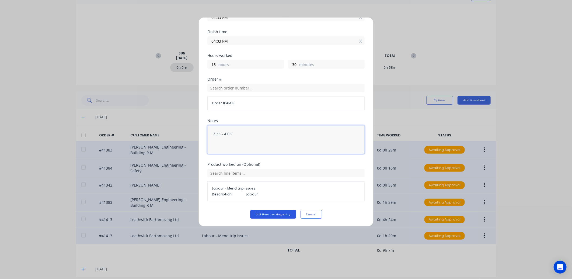
type textarea "2.33 - 4.03"
click at [268, 215] on button "Edit time tracking entry" at bounding box center [273, 214] width 46 height 9
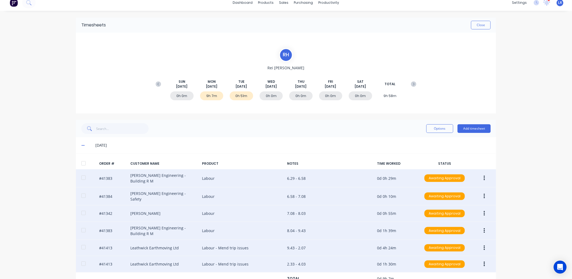
scroll to position [0, 0]
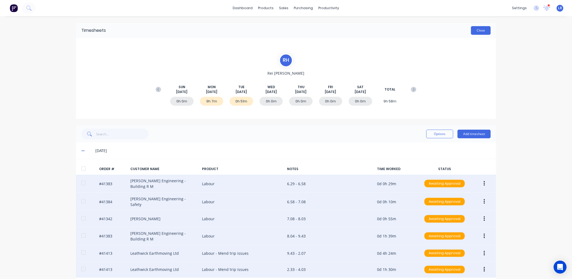
click at [475, 30] on button "Close" at bounding box center [481, 30] width 20 height 9
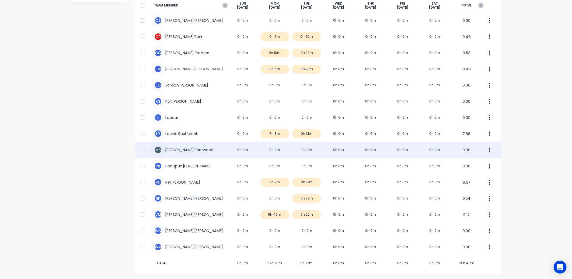
scroll to position [44, 0]
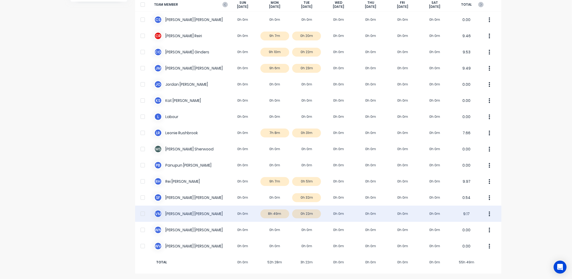
click at [273, 212] on div "V M Vaughn Mooney 0h 0m 8h 49m 0h 22m 0h 0m 0h 0m 0h 0m 0h 0m 9.17" at bounding box center [318, 213] width 366 height 16
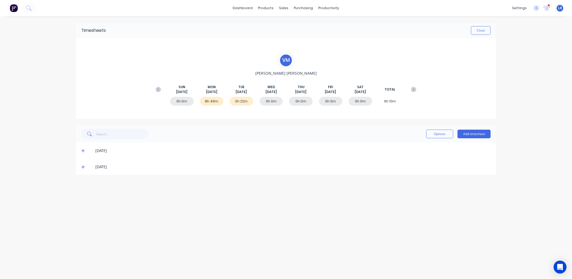
click at [81, 149] on icon at bounding box center [83, 151] width 4 height 4
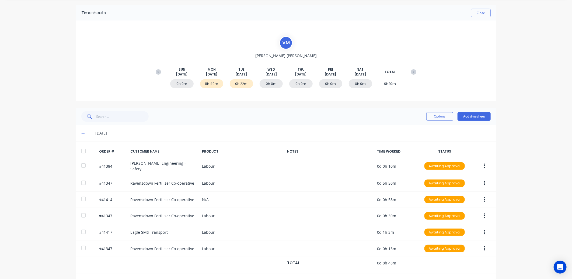
scroll to position [34, 0]
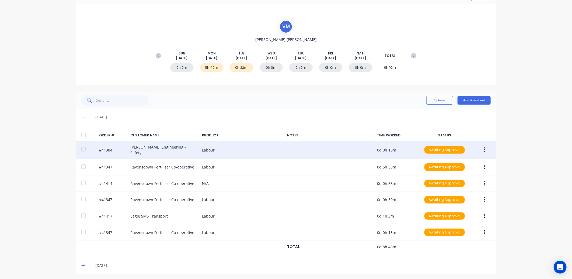
click at [482, 145] on button "button" at bounding box center [484, 150] width 13 height 10
click at [456, 183] on div "Edit" at bounding box center [464, 185] width 41 height 8
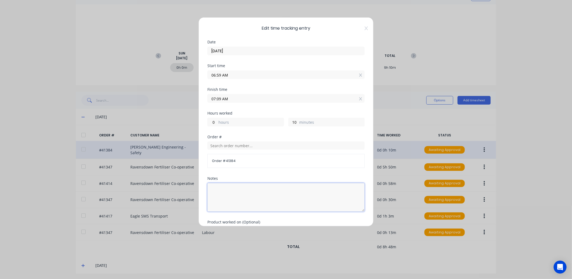
click at [215, 188] on textarea at bounding box center [285, 197] width 157 height 29
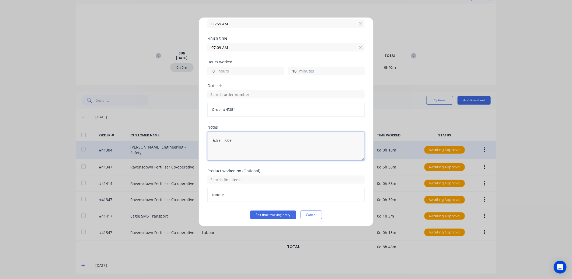
scroll to position [52, 0]
type textarea "6.59 - 7.09"
click at [257, 216] on button "Edit time tracking entry" at bounding box center [273, 214] width 46 height 9
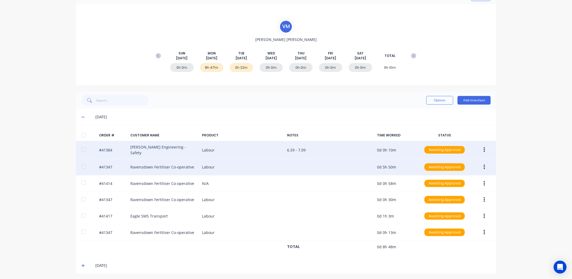
click at [484, 164] on icon "button" at bounding box center [484, 167] width 1 height 6
click at [447, 199] on div "Edit" at bounding box center [464, 203] width 41 height 8
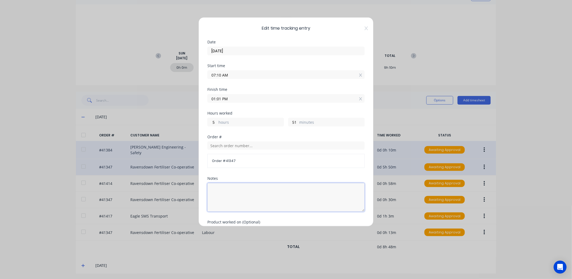
click at [215, 186] on textarea at bounding box center [285, 197] width 157 height 29
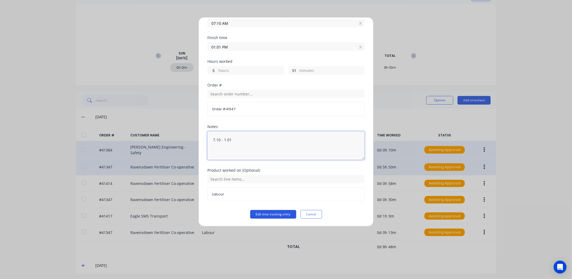
type textarea "7.10 - 1.01"
click at [270, 212] on button "Edit time tracking entry" at bounding box center [273, 214] width 46 height 9
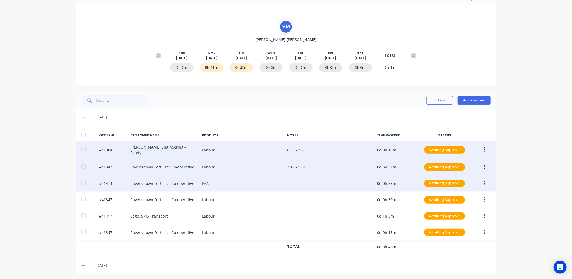
click at [479, 179] on button "button" at bounding box center [484, 184] width 13 height 10
click at [453, 217] on div "Edit" at bounding box center [464, 219] width 41 height 8
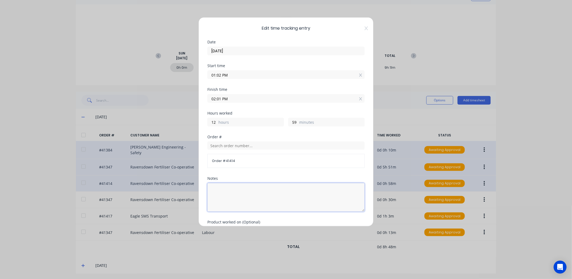
click at [218, 187] on textarea at bounding box center [285, 197] width 157 height 29
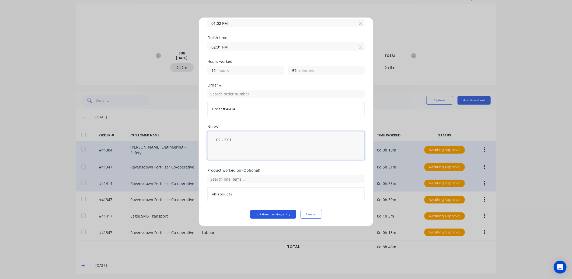
type textarea "1.02 - 2.01"
click at [277, 214] on button "Edit time tracking entry" at bounding box center [273, 214] width 46 height 9
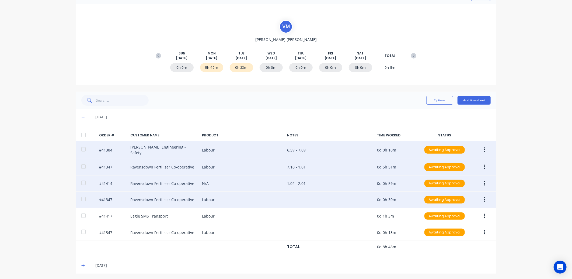
click at [481, 195] on button "button" at bounding box center [484, 200] width 13 height 10
click at [453, 233] on div "Edit" at bounding box center [464, 235] width 41 height 8
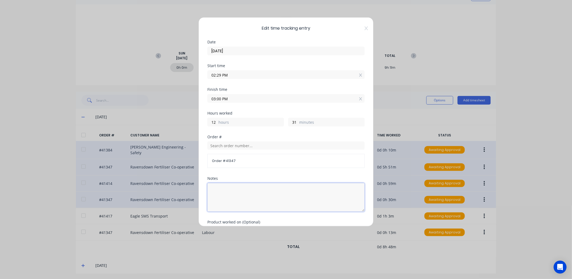
click at [215, 187] on textarea at bounding box center [285, 197] width 157 height 29
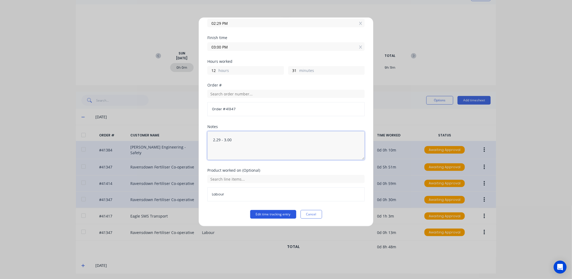
type textarea "2.29 - 3.00"
click at [271, 213] on button "Edit time tracking entry" at bounding box center [273, 214] width 46 height 9
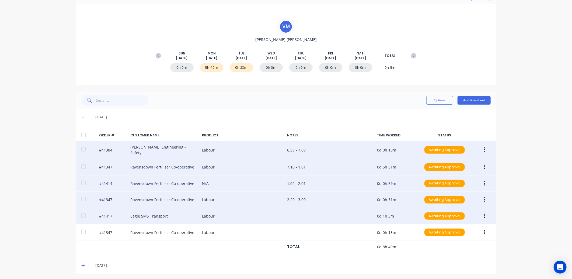
click at [480, 212] on button "button" at bounding box center [484, 216] width 13 height 10
click at [450, 249] on div "Edit" at bounding box center [464, 252] width 41 height 8
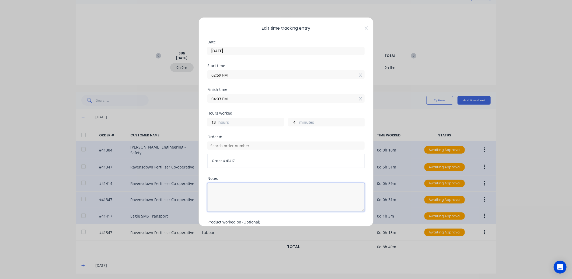
click at [215, 189] on textarea at bounding box center [285, 197] width 157 height 29
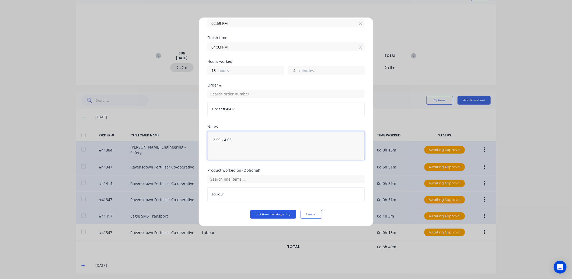
type textarea "2.59 - 4.03"
click at [263, 211] on button "Edit time tracking entry" at bounding box center [273, 214] width 46 height 9
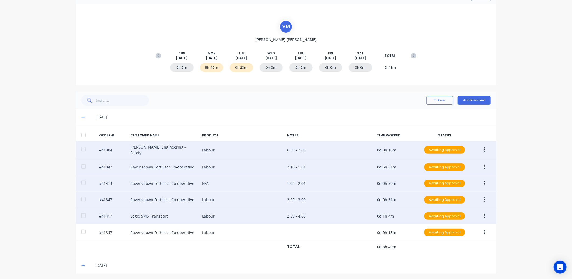
click at [484, 197] on icon "button" at bounding box center [484, 199] width 1 height 5
click at [456, 231] on div "Edit" at bounding box center [464, 235] width 41 height 8
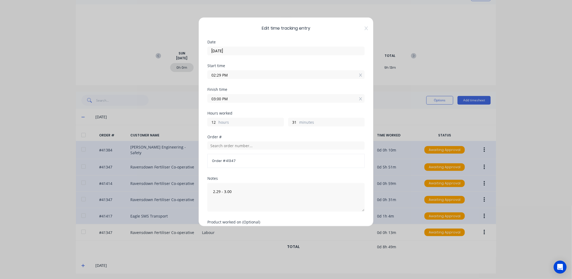
drag, startPoint x: 221, startPoint y: 98, endPoint x: 202, endPoint y: 99, distance: 18.6
click at [202, 99] on div "Edit time tracking entry Date 11/08/2025 Start time 02:29 PM Finish time 03:00 …" at bounding box center [285, 121] width 175 height 209
type input "02:59 PM"
type input "0"
type input "30"
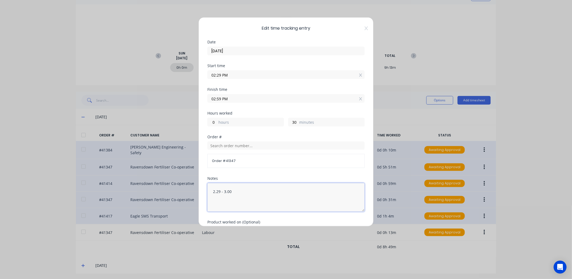
drag, startPoint x: 232, startPoint y: 190, endPoint x: 225, endPoint y: 193, distance: 7.9
click at [225, 193] on textarea "2.29 - 3.00" at bounding box center [285, 197] width 157 height 29
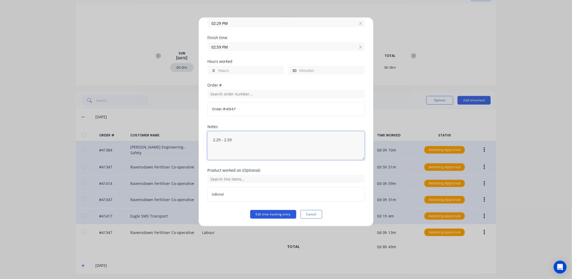
type textarea "2.29 - 2.59"
click at [264, 214] on button "Edit time tracking entry" at bounding box center [273, 214] width 46 height 9
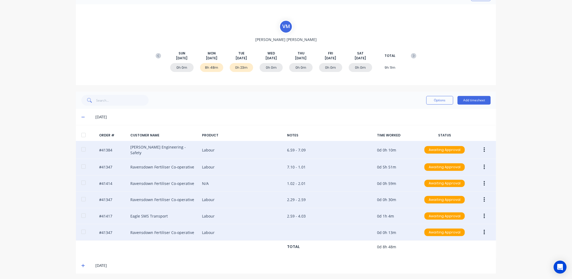
click at [484, 230] on icon "button" at bounding box center [484, 232] width 1 height 5
click at [451, 267] on div "Edit" at bounding box center [464, 268] width 41 height 8
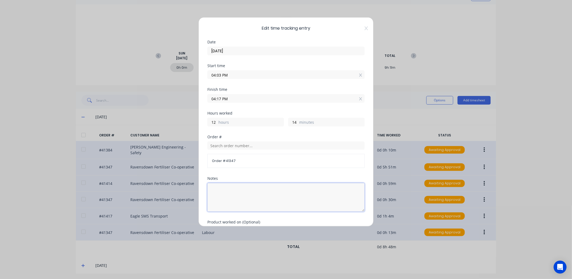
click at [214, 189] on textarea at bounding box center [285, 197] width 157 height 29
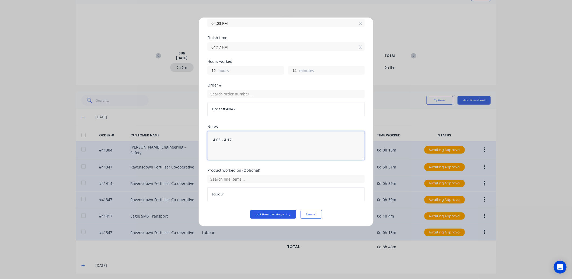
type textarea "4.03 - 4.17"
click at [268, 212] on button "Edit time tracking entry" at bounding box center [273, 214] width 46 height 9
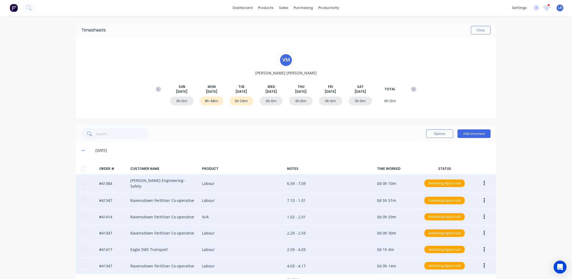
scroll to position [0, 0]
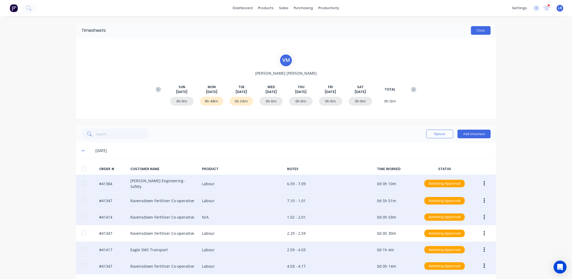
click at [479, 29] on button "Close" at bounding box center [481, 30] width 20 height 9
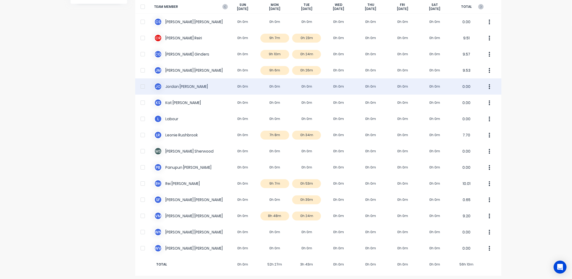
scroll to position [44, 0]
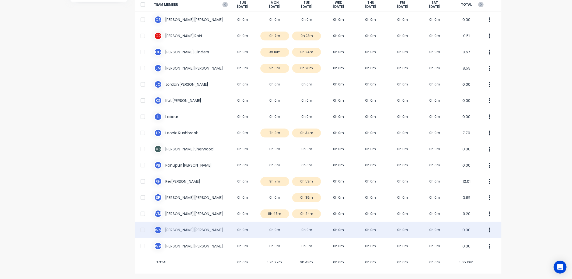
click at [301, 230] on div "W N Wayne Nichol 0h 0m 0h 0m 0h 0m 0h 0m 0h 0m 0h 0m 0h 0m 0.00" at bounding box center [318, 230] width 366 height 16
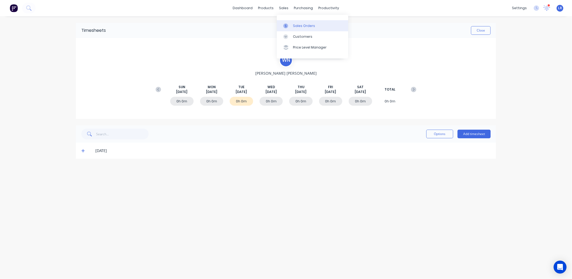
click at [296, 25] on div "Sales Orders" at bounding box center [304, 25] width 22 height 5
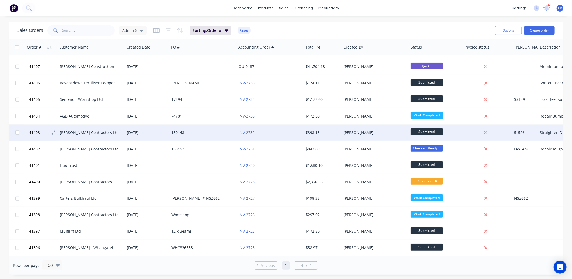
scroll to position [179, 0]
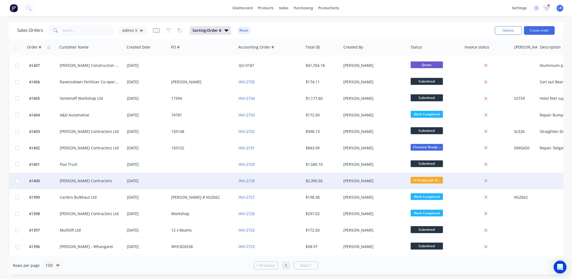
click at [60, 178] on div "Matt Lay Contractors" at bounding box center [90, 180] width 60 height 5
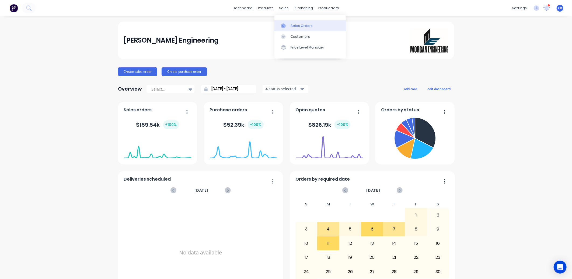
click at [293, 24] on div "Sales Orders" at bounding box center [302, 25] width 22 height 5
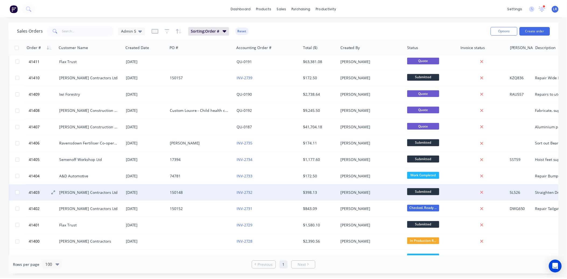
scroll to position [120, 0]
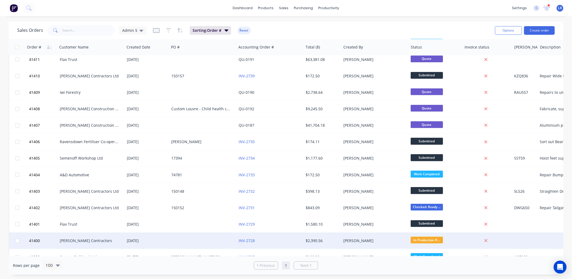
click at [63, 240] on div "Matt Lay Contractors" at bounding box center [90, 240] width 60 height 5
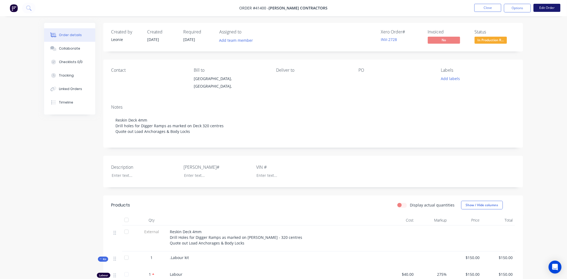
click at [544, 8] on button "Edit Order" at bounding box center [547, 8] width 27 height 8
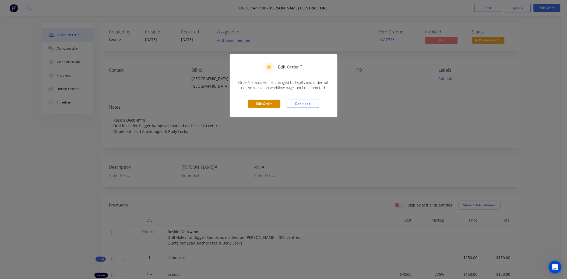
click at [261, 104] on button "Edit Order" at bounding box center [264, 104] width 32 height 8
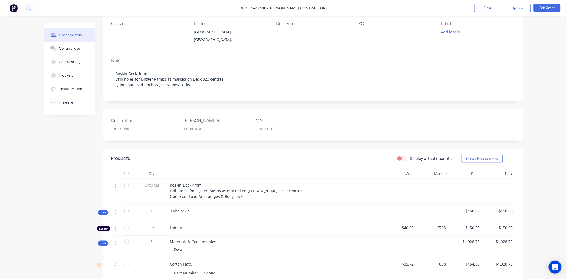
scroll to position [177, 0]
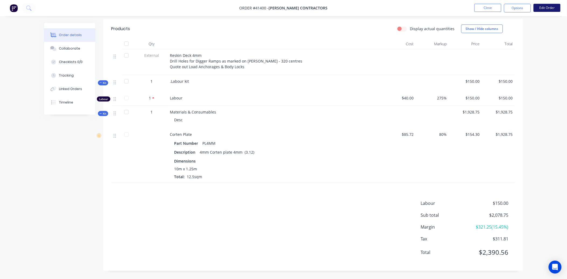
click at [550, 7] on button "Edit Order" at bounding box center [547, 8] width 27 height 8
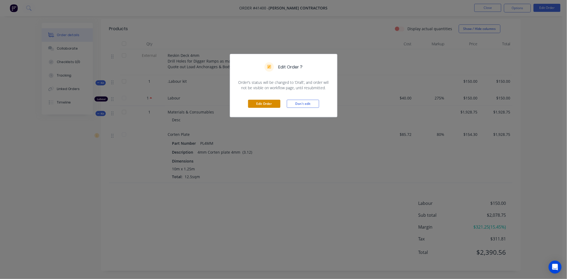
drag, startPoint x: 259, startPoint y: 101, endPoint x: 256, endPoint y: 104, distance: 4.0
click at [259, 102] on button "Edit Order" at bounding box center [264, 104] width 32 height 8
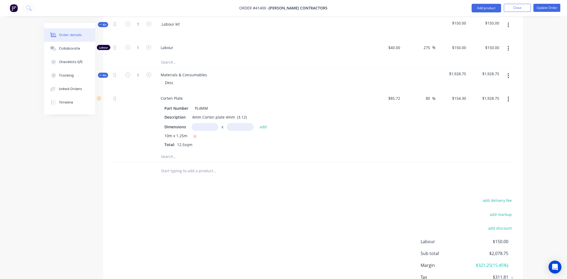
scroll to position [239, 0]
click at [166, 155] on input "text" at bounding box center [215, 154] width 108 height 11
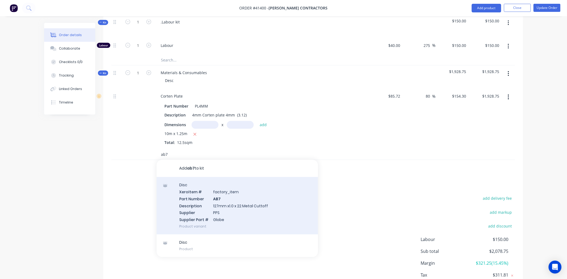
type input "ab7"
click at [216, 206] on div "Disc Xero Item # factory_item Part Number AB7 Description 127mm x1.0 x 22 Metal…" at bounding box center [238, 205] width 162 height 57
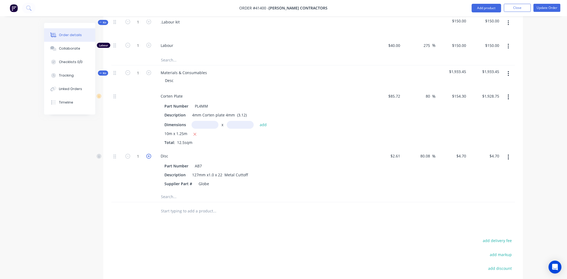
click at [148, 154] on icon "button" at bounding box center [148, 156] width 5 height 5
type input "2"
type input "$9.40"
click at [169, 196] on input "text" at bounding box center [215, 196] width 108 height 11
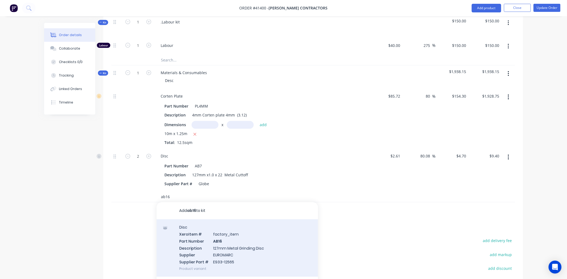
type input "ab16"
click at [212, 248] on div "Disc Xero Item # factory_item Part Number AB16 Description 127mm Metal Grinding…" at bounding box center [238, 247] width 162 height 57
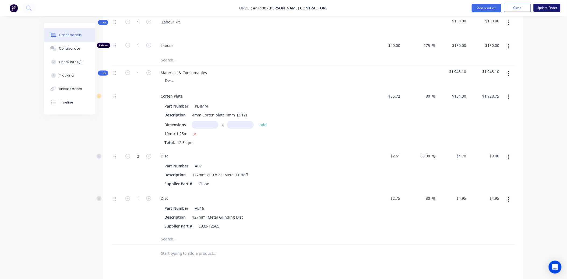
click at [550, 5] on button "Update Order" at bounding box center [547, 8] width 27 height 8
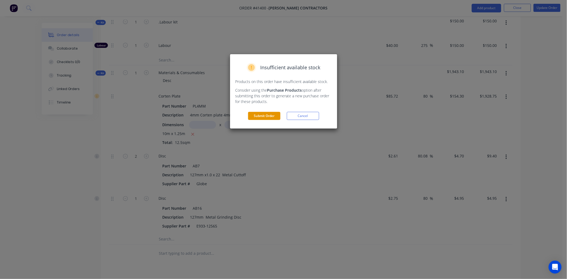
click at [254, 114] on button "Submit Order" at bounding box center [264, 116] width 32 height 8
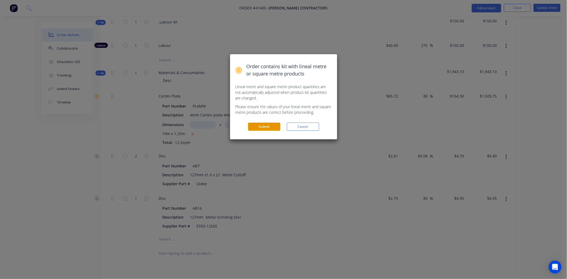
click at [269, 124] on button "Submit" at bounding box center [264, 127] width 32 height 8
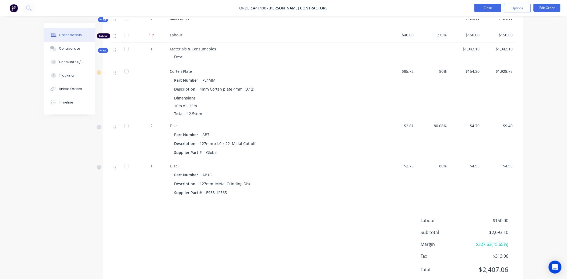
click at [486, 6] on button "Close" at bounding box center [488, 8] width 27 height 8
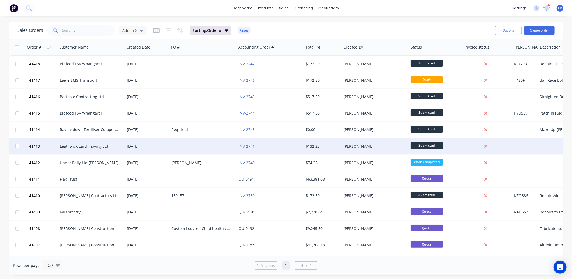
click at [75, 144] on div "Leathwick Earthmoving Ltd" at bounding box center [90, 146] width 60 height 5
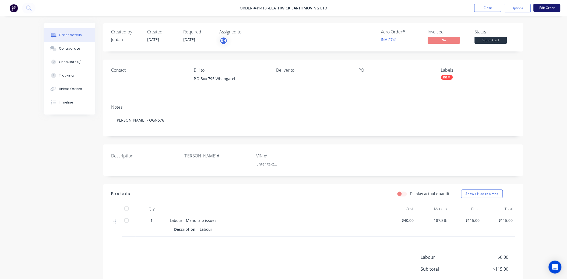
click at [549, 8] on button "Edit Order" at bounding box center [547, 8] width 27 height 8
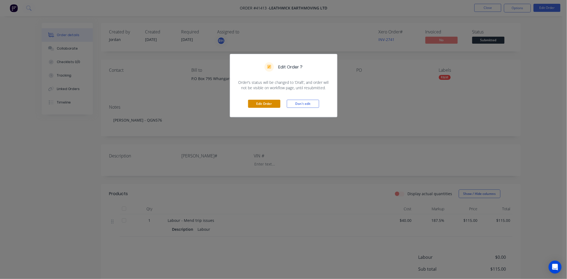
click at [271, 102] on button "Edit Order" at bounding box center [264, 104] width 32 height 8
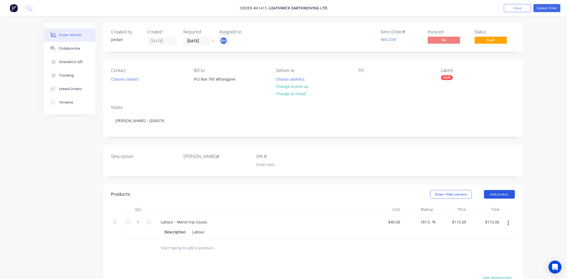
click at [493, 193] on button "Add product" at bounding box center [499, 194] width 31 height 9
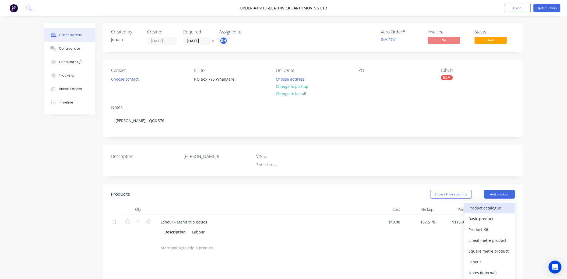
click at [483, 206] on div "Product catalogue" at bounding box center [489, 208] width 41 height 8
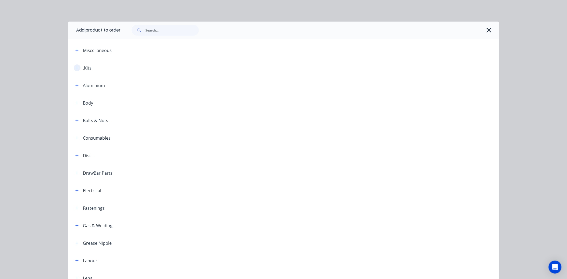
click at [77, 68] on button "button" at bounding box center [77, 67] width 7 height 7
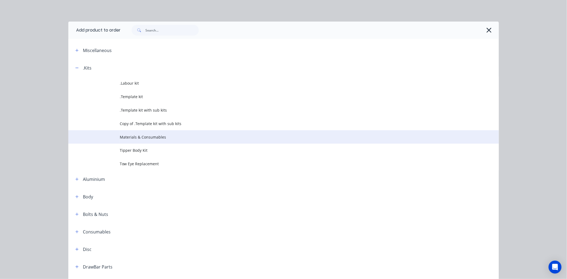
click at [122, 138] on span "Materials & Consumables" at bounding box center [271, 137] width 303 height 6
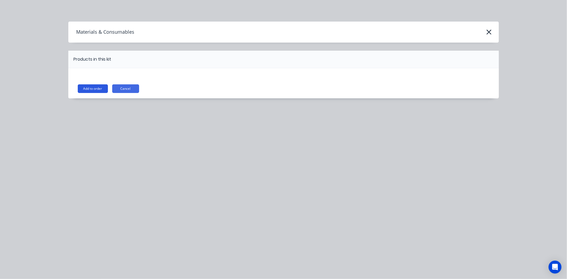
click at [85, 86] on button "Add to order" at bounding box center [93, 88] width 30 height 9
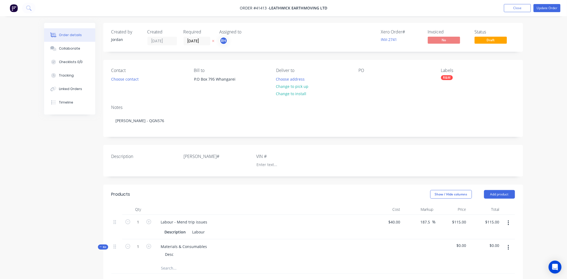
click at [164, 268] on input "text" at bounding box center [215, 268] width 108 height 11
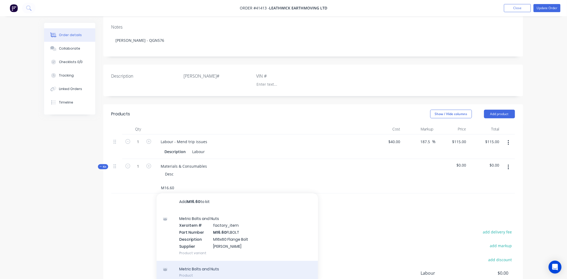
scroll to position [90, 0]
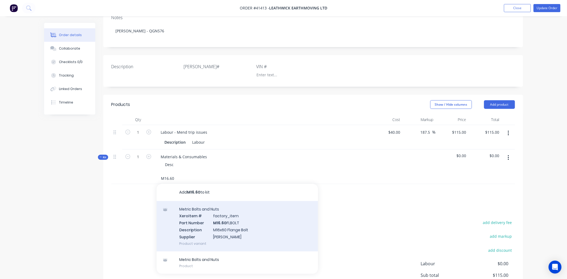
type input "M16.60"
click at [222, 225] on div "Metric Bolts and Nuts Xero Item # factory_item Part Number M16.60 FLBOLT Descri…" at bounding box center [238, 226] width 162 height 50
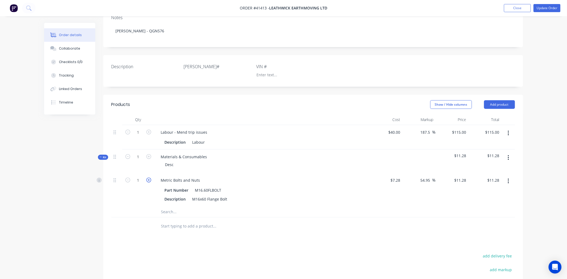
click at [147, 177] on icon "button" at bounding box center [148, 179] width 5 height 5
type input "2"
type input "$22.56"
click at [555, 6] on button "Update Order" at bounding box center [547, 8] width 27 height 8
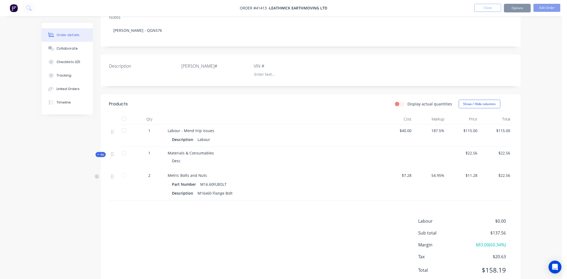
scroll to position [0, 0]
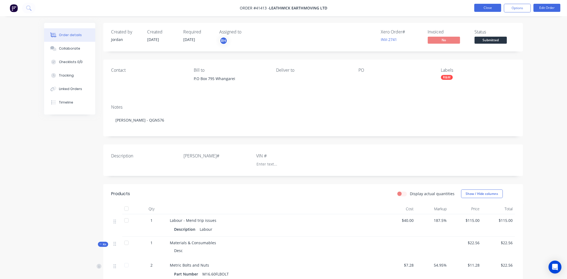
click at [489, 7] on button "Close" at bounding box center [488, 8] width 27 height 8
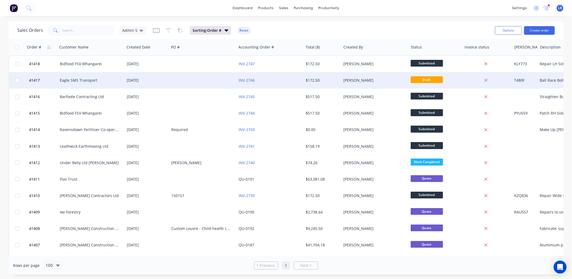
click at [81, 79] on div "Eagle SMS Transport" at bounding box center [90, 80] width 60 height 5
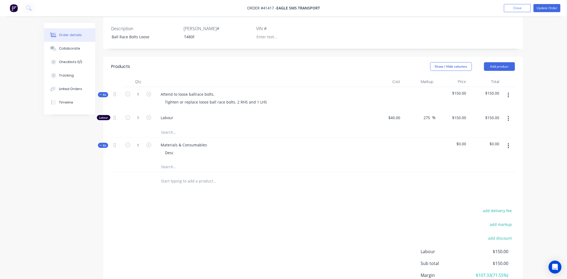
scroll to position [149, 0]
click at [166, 160] on input "text" at bounding box center [215, 165] width 108 height 11
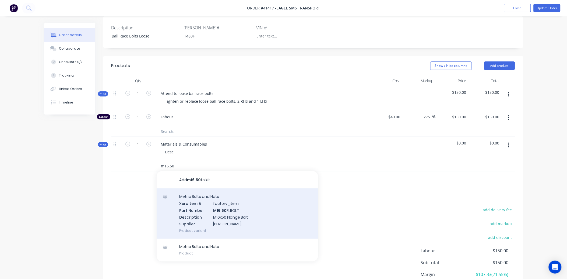
type input "m16.50"
click at [216, 206] on div "Metric Bolts and Nuts Xero Item # factory_item Part Number M16.50 FLBOLT Descri…" at bounding box center [238, 213] width 162 height 50
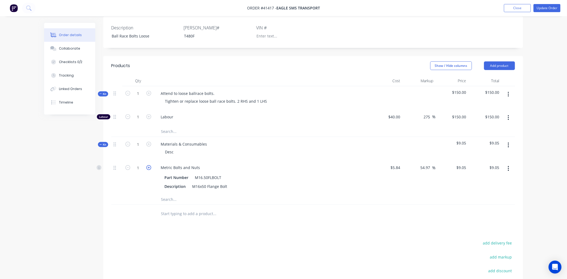
click at [149, 165] on icon "button" at bounding box center [148, 167] width 5 height 5
type input "2"
type input "$18.10"
click at [149, 165] on icon "button" at bounding box center [148, 167] width 5 height 5
type input "3"
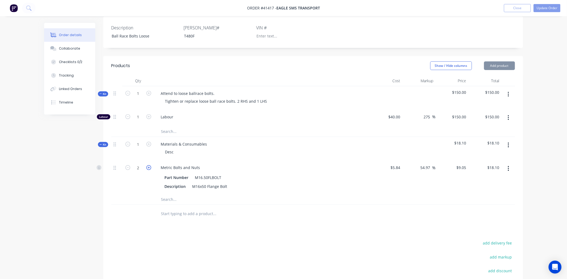
type input "$27.15"
click at [149, 165] on icon "button" at bounding box center [148, 167] width 5 height 5
type input "4"
type input "$36.20"
click at [166, 194] on input "text" at bounding box center [215, 199] width 108 height 11
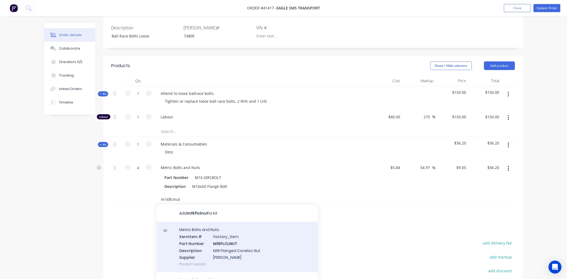
type input "m16flclnut"
click at [226, 238] on div "Metric Bolts and Nuts Xero Item # factory_item Part Number M16FLCLNUT Descripti…" at bounding box center [238, 247] width 162 height 50
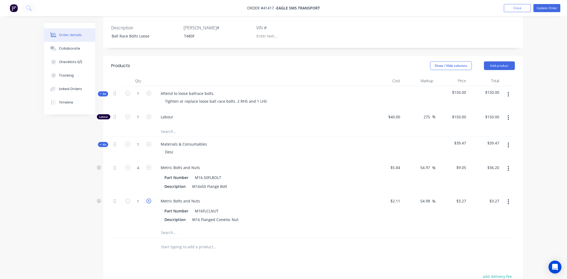
click at [148, 198] on icon "button" at bounding box center [148, 200] width 5 height 5
type input "2"
type input "$6.54"
click at [148, 198] on icon "button" at bounding box center [148, 200] width 5 height 5
type input "3"
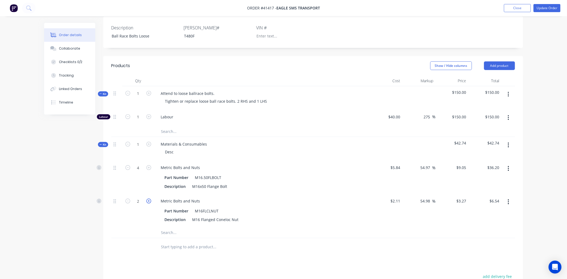
type input "$9.81"
click at [148, 198] on icon "button" at bounding box center [148, 200] width 5 height 5
type input "4"
type input "$13.08"
click at [555, 9] on button "Update Order" at bounding box center [547, 8] width 27 height 8
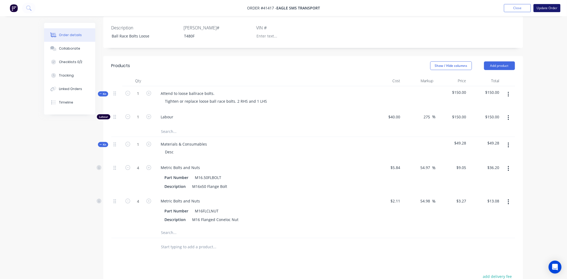
scroll to position [0, 0]
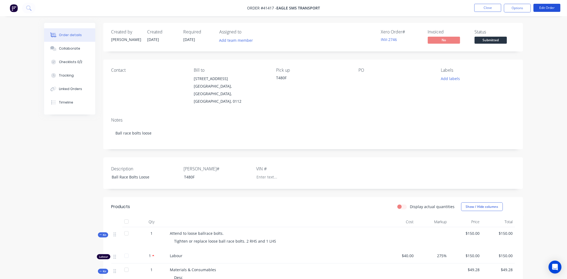
click at [555, 9] on button "Edit Order" at bounding box center [547, 8] width 27 height 8
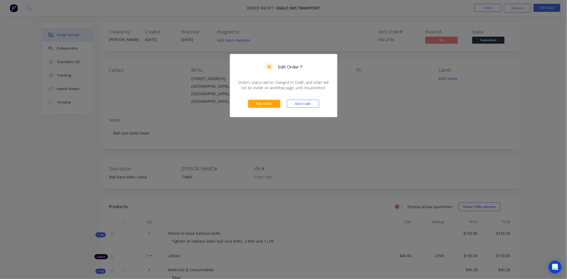
click at [287, 127] on div "Edit Order ? Order’s status will be changed to ‘Draft’, and order will not be v…" at bounding box center [283, 139] width 567 height 279
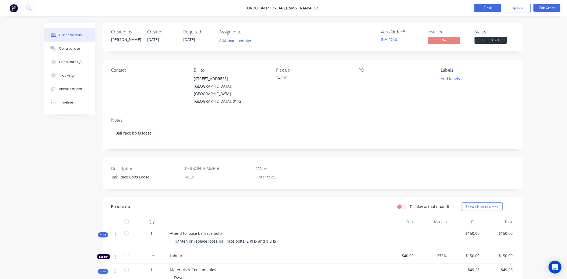
click at [491, 8] on button "Close" at bounding box center [488, 8] width 27 height 8
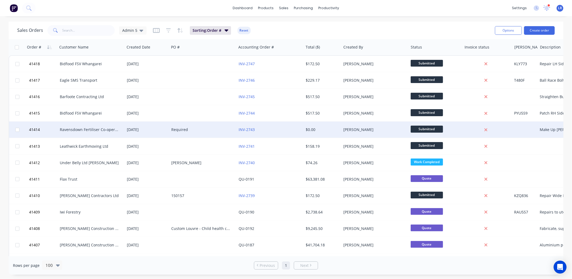
click at [87, 130] on div "Ravensdown Fertiliser Co-operative" at bounding box center [90, 129] width 60 height 5
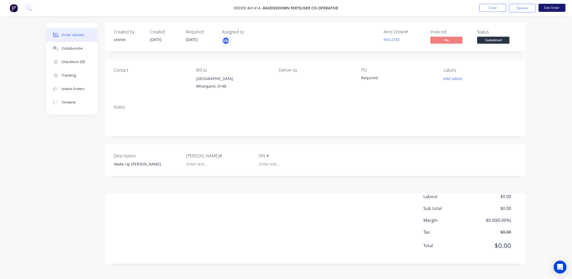
click at [555, 7] on button "Edit Order" at bounding box center [552, 8] width 27 height 8
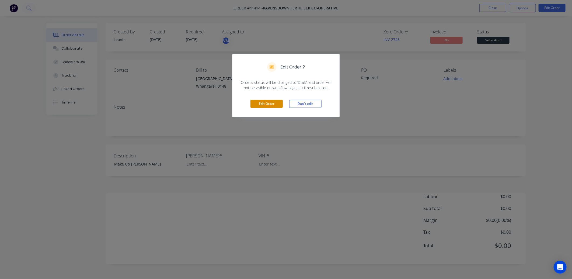
click at [269, 103] on button "Edit Order" at bounding box center [266, 104] width 32 height 8
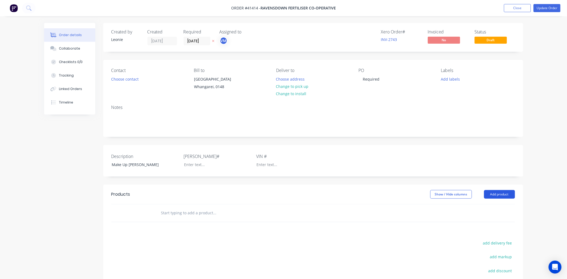
click at [500, 197] on button "Add product" at bounding box center [499, 194] width 31 height 9
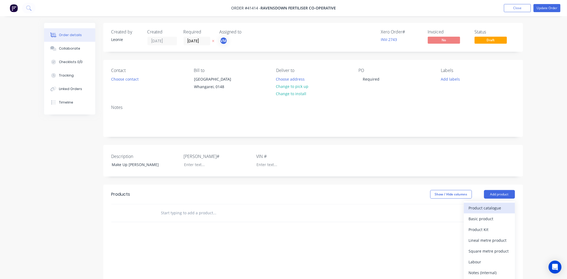
click at [491, 212] on div "Product catalogue" at bounding box center [489, 208] width 41 height 8
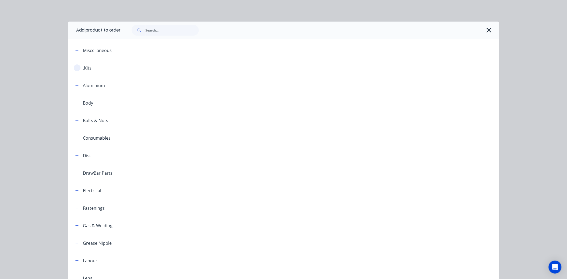
click at [76, 66] on icon "button" at bounding box center [76, 68] width 3 height 4
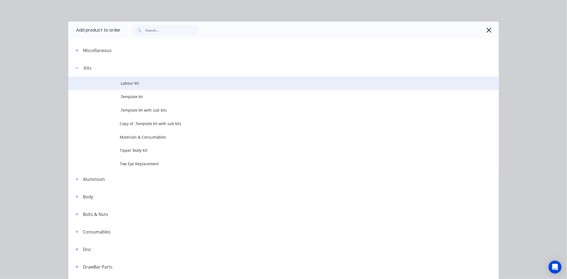
click at [129, 83] on span ".Labour kit" at bounding box center [271, 83] width 303 height 6
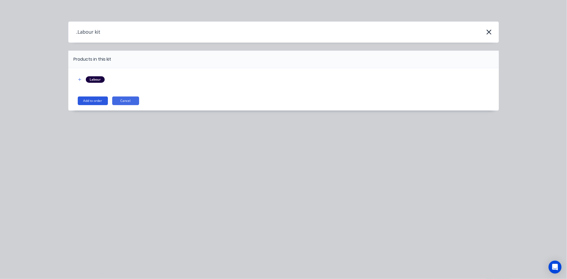
click at [96, 100] on button "Add to order" at bounding box center [93, 100] width 30 height 9
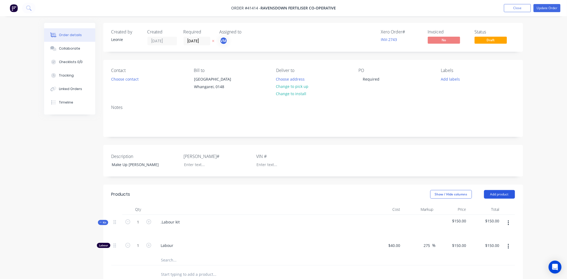
click at [497, 198] on button "Add product" at bounding box center [499, 194] width 31 height 9
click at [487, 212] on div "Product catalogue" at bounding box center [489, 208] width 41 height 8
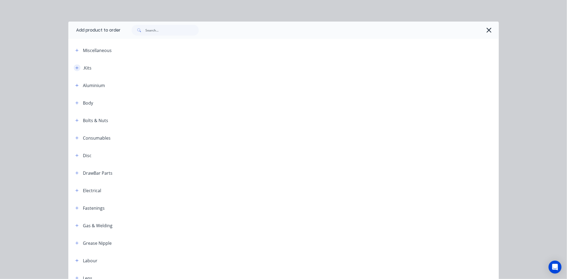
click at [76, 68] on button "button" at bounding box center [77, 67] width 7 height 7
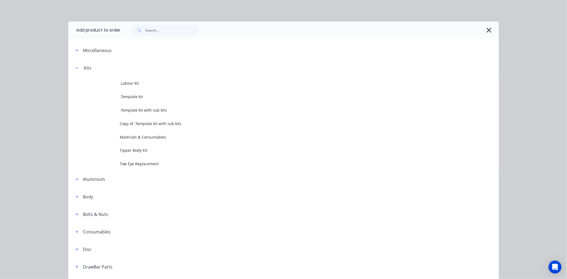
click at [141, 136] on span "Materials & Consumables" at bounding box center [271, 137] width 303 height 6
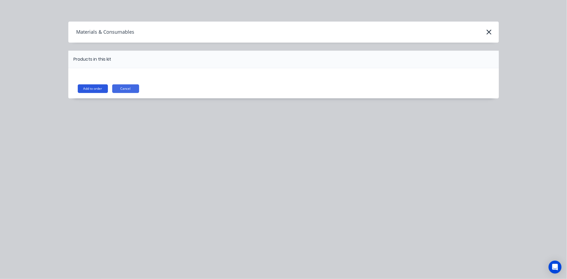
click at [93, 85] on button "Add to order" at bounding box center [93, 88] width 30 height 9
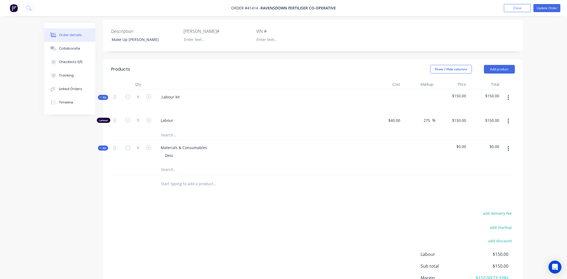
scroll to position [149, 0]
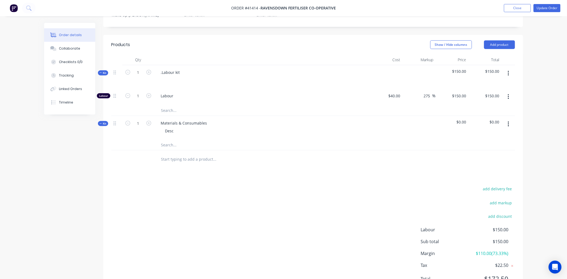
click at [163, 150] on input "text" at bounding box center [215, 144] width 108 height 11
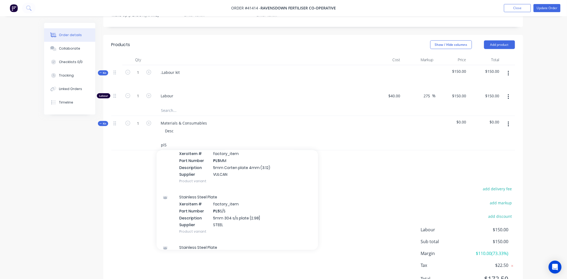
scroll to position [90, 0]
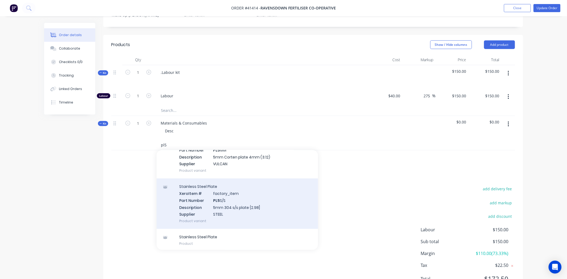
type input "pl5"
click at [226, 206] on div "Stainless Steel Plate Xero Item # factory_item Part Number PL5 S/S Description …" at bounding box center [238, 203] width 162 height 50
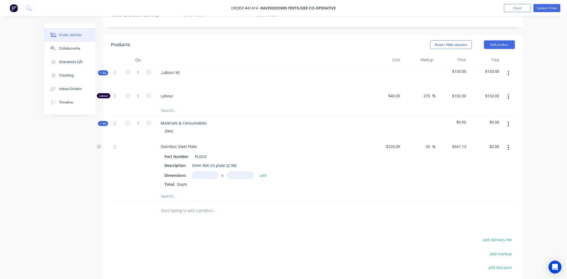
click at [200, 179] on input "text" at bounding box center [205, 175] width 27 height 8
type input "0.23m"
click at [239, 179] on input "text" at bounding box center [240, 175] width 27 height 8
type input "0.2m"
click at [261, 179] on button "add" at bounding box center [263, 175] width 13 height 7
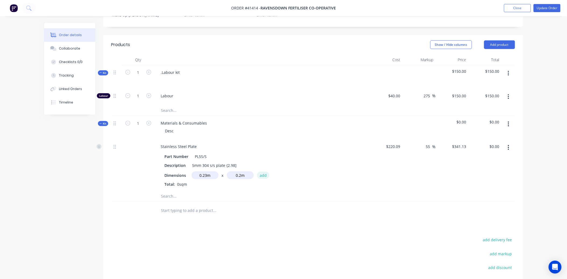
type input "$15.69"
click at [550, 7] on button "Update Order" at bounding box center [547, 8] width 27 height 8
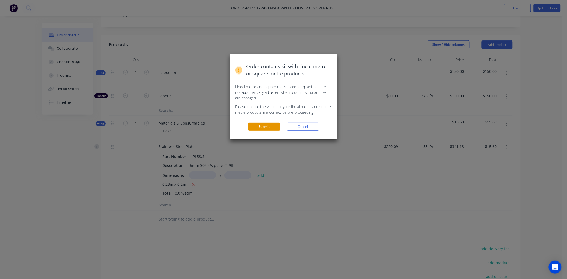
click at [268, 127] on button "Submit" at bounding box center [264, 127] width 32 height 8
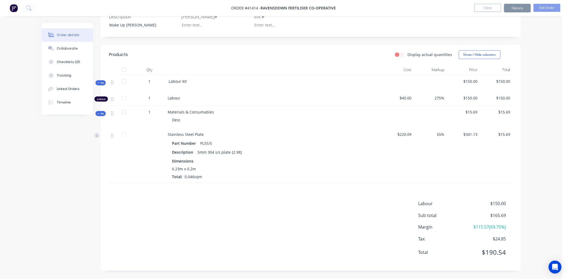
scroll to position [139, 0]
click at [487, 7] on button "Close" at bounding box center [488, 8] width 27 height 8
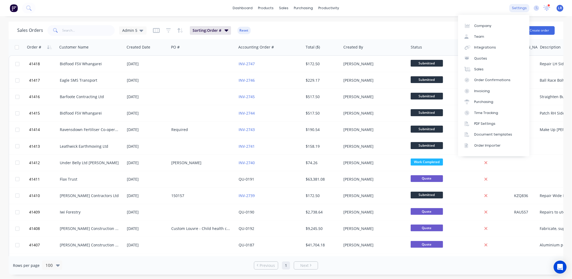
click at [522, 6] on div "settings" at bounding box center [519, 8] width 20 height 8
click at [481, 25] on div "Company" at bounding box center [482, 25] width 17 height 5
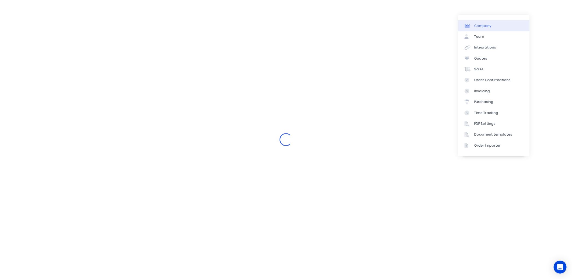
select select "NZ"
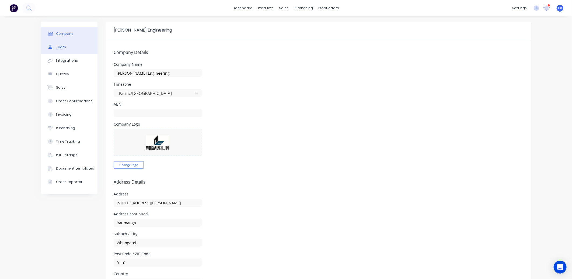
click at [61, 46] on div "Team" at bounding box center [61, 47] width 10 height 5
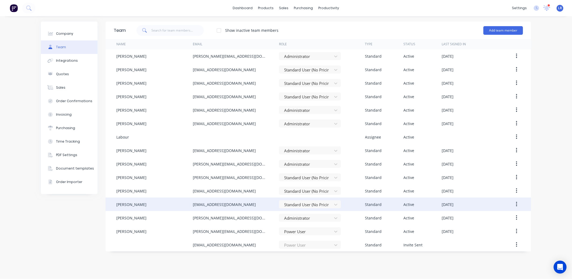
click at [514, 201] on button "button" at bounding box center [516, 204] width 13 height 10
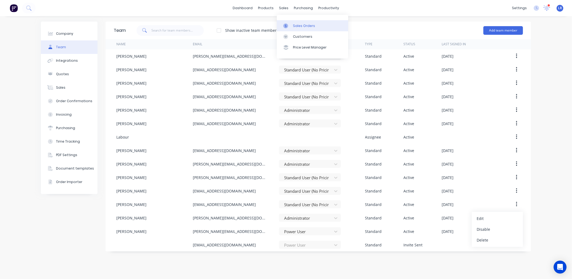
click at [296, 25] on div "Sales Orders" at bounding box center [304, 25] width 22 height 5
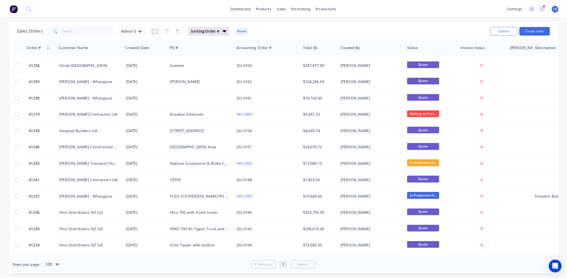
scroll to position [1017, 0]
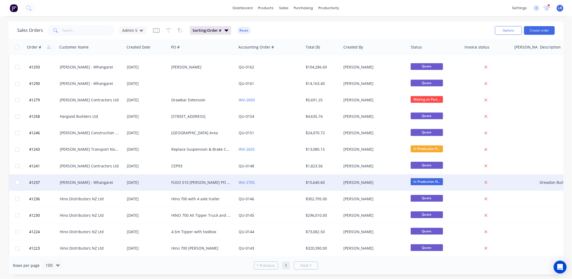
click at [96, 181] on div "Keith Andrews - Whangarei" at bounding box center [90, 182] width 60 height 5
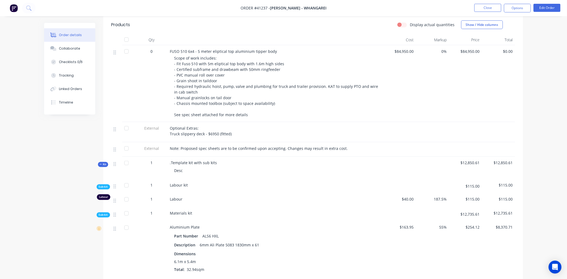
scroll to position [209, 0]
click at [543, 7] on button "Edit Order" at bounding box center [547, 8] width 27 height 8
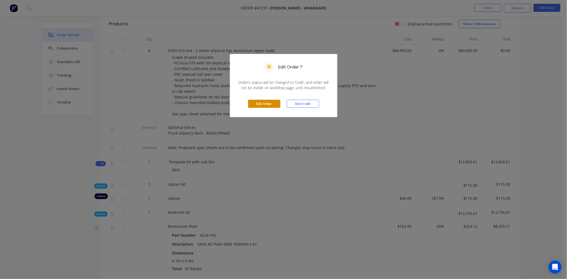
click at [259, 103] on button "Edit Order" at bounding box center [264, 104] width 32 height 8
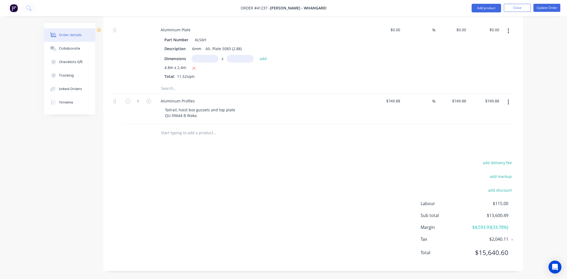
scroll to position [1832, 0]
click at [162, 88] on input "text" at bounding box center [215, 88] width 108 height 11
type input "m12.120"
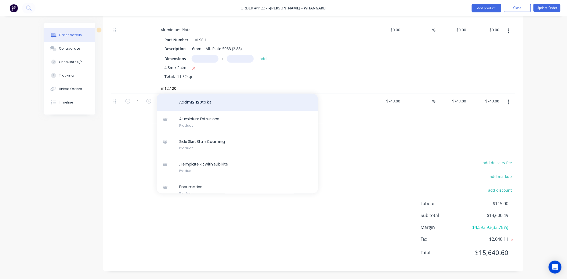
click at [196, 101] on button "Add m12.120 to kit" at bounding box center [238, 101] width 162 height 17
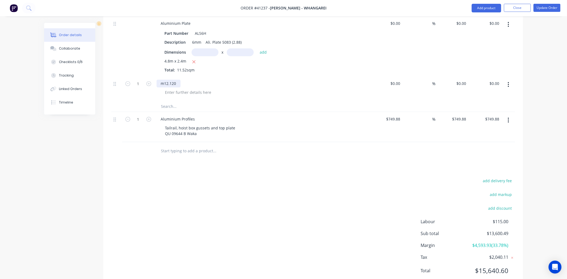
click at [179, 87] on div "m12.120" at bounding box center [169, 83] width 24 height 8
drag, startPoint x: 217, startPoint y: 108, endPoint x: 216, endPoint y: 104, distance: 3.3
click at [217, 107] on input "text" at bounding box center [215, 106] width 108 height 11
type input "20"
click at [171, 111] on input "text" at bounding box center [215, 106] width 108 height 11
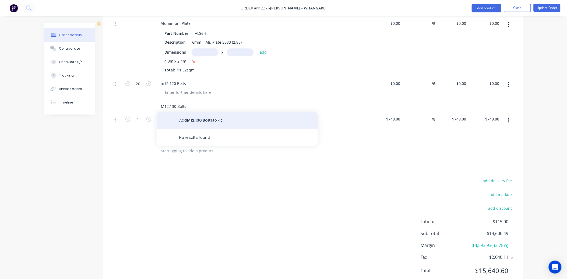
type input "M12.130 Bolts"
click at [205, 124] on button "Add M12.130 Bolts to kit" at bounding box center [238, 119] width 162 height 17
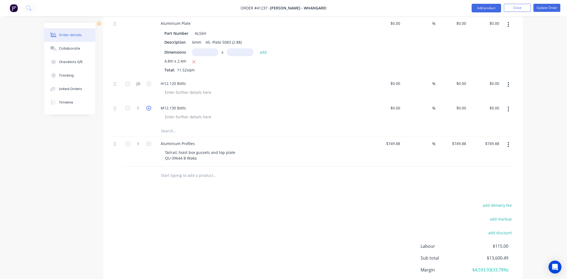
click at [150, 110] on icon "button" at bounding box center [148, 108] width 5 height 5
type input "4"
click at [167, 135] on input "text" at bounding box center [215, 130] width 108 height 11
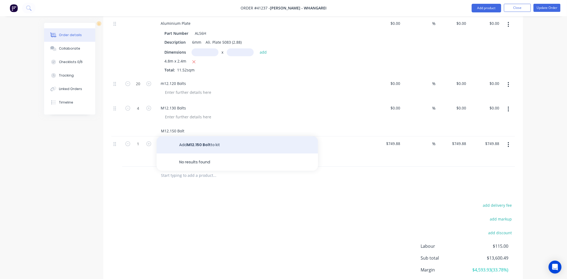
type input "M12.150 Bolt"
click at [190, 150] on button "Add M12.150 Bolt to kit" at bounding box center [238, 144] width 162 height 17
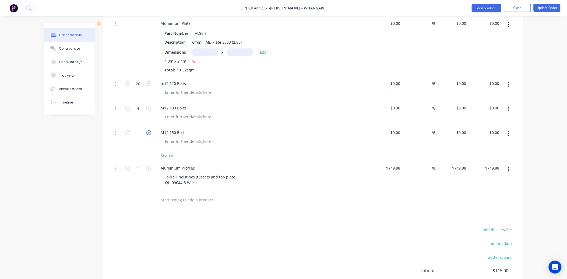
click at [149, 135] on icon "button" at bounding box center [148, 132] width 5 height 5
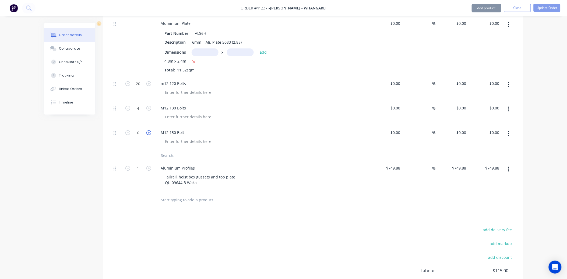
click at [149, 135] on icon "button" at bounding box center [148, 132] width 5 height 5
click at [149, 135] on form "7" at bounding box center [138, 132] width 28 height 8
click at [149, 135] on icon "button" at bounding box center [148, 132] width 5 height 5
type input "8"
click at [163, 159] on input "text" at bounding box center [215, 155] width 108 height 11
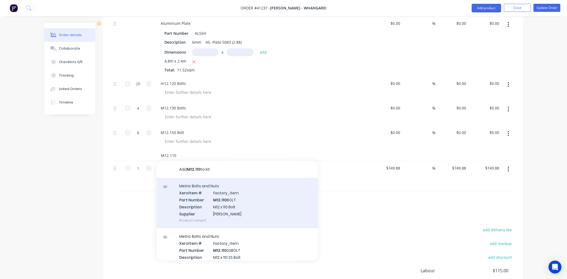
type input "M12.110"
click at [230, 209] on div "Metric Bolts and Nuts Xero Item # factory_item Part Number M12.110 BOLT Descrip…" at bounding box center [238, 203] width 162 height 50
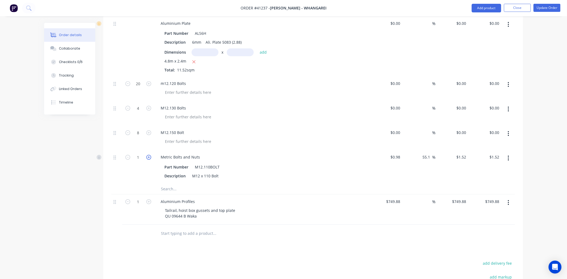
click at [147, 159] on icon "button" at bounding box center [148, 157] width 5 height 5
type input "2"
type input "$3.04"
click at [147, 159] on icon "button" at bounding box center [148, 157] width 5 height 5
type input "3"
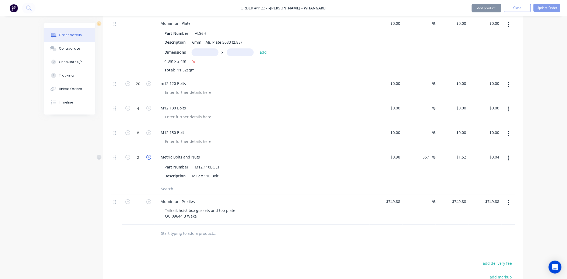
type input "$4.56"
click at [147, 159] on icon "button" at bounding box center [148, 157] width 5 height 5
type input "4"
type input "$6.08"
click at [163, 193] on input "text" at bounding box center [215, 188] width 108 height 11
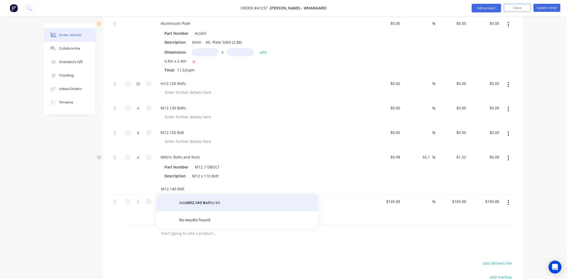
type input "M12.140 Bolt"
click at [198, 207] on button "Add M12.140 Bolt to kit" at bounding box center [238, 202] width 162 height 17
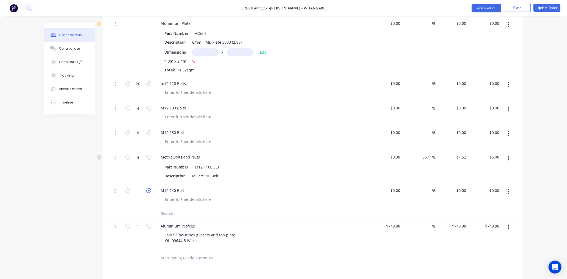
click at [150, 193] on icon "button" at bounding box center [148, 190] width 5 height 5
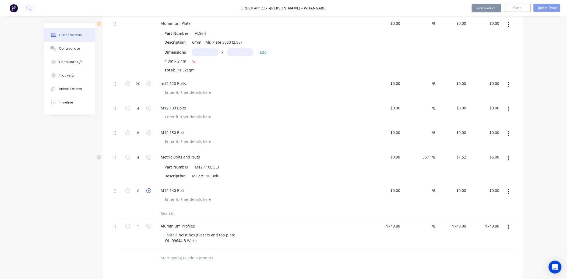
click at [150, 193] on icon "button" at bounding box center [148, 190] width 5 height 5
type input "8"
click at [550, 6] on button "Update Order" at bounding box center [547, 8] width 27 height 8
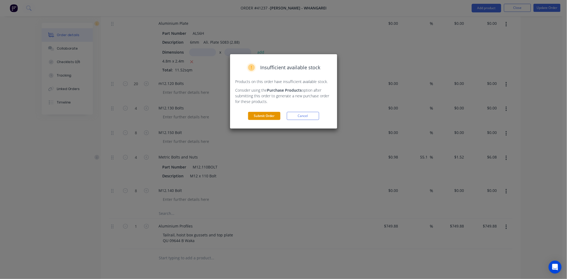
click at [263, 115] on button "Submit Order" at bounding box center [264, 116] width 32 height 8
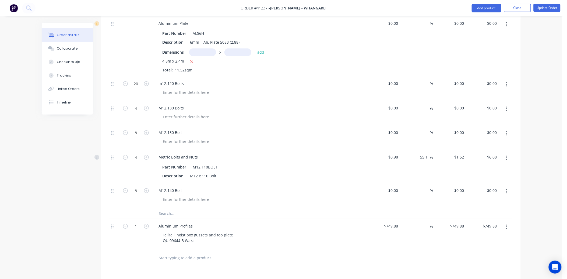
scroll to position [1701, 0]
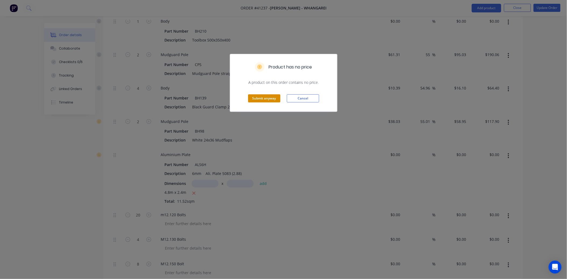
click at [270, 96] on button "Submit anyway" at bounding box center [264, 98] width 32 height 8
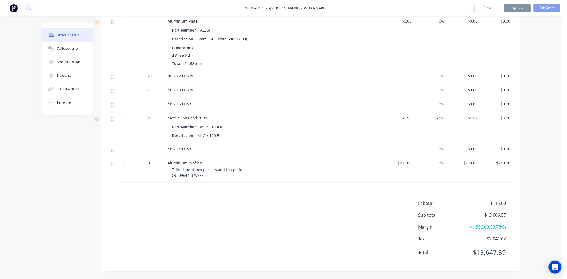
scroll to position [1695, 0]
click at [522, 8] on button "Options" at bounding box center [517, 8] width 27 height 9
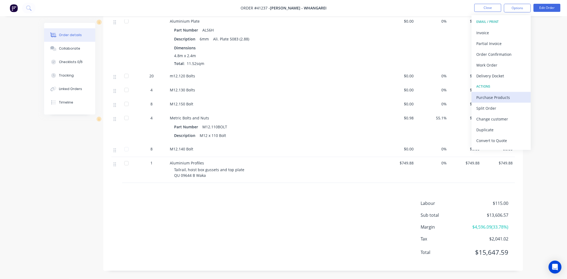
click at [491, 95] on div "Purchase Products" at bounding box center [502, 97] width 50 height 8
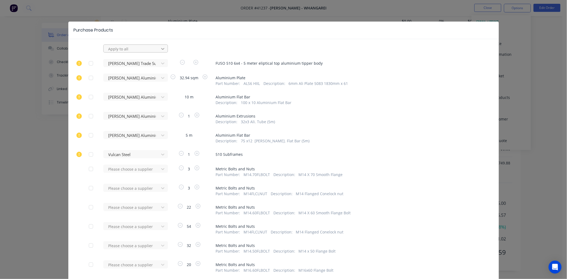
click at [163, 48] on icon at bounding box center [162, 48] width 5 height 5
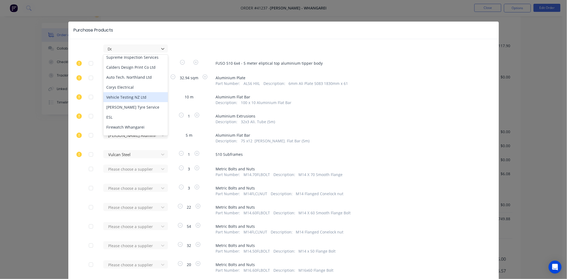
scroll to position [0, 0]
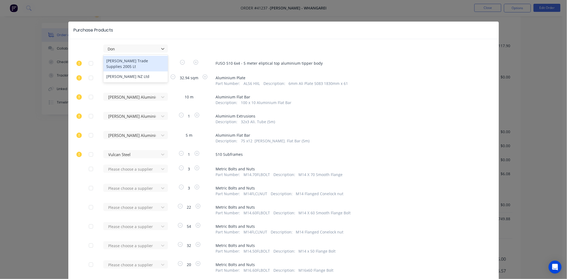
type input "Dono"
click at [138, 61] on div "Donovan Trade Supplies 2005 Lt" at bounding box center [135, 64] width 65 height 16
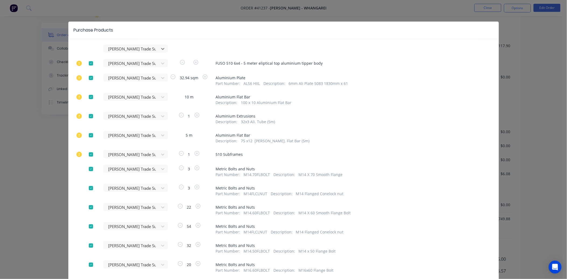
click at [89, 61] on div at bounding box center [91, 63] width 11 height 11
click at [91, 76] on div at bounding box center [91, 77] width 11 height 11
click at [88, 96] on div at bounding box center [91, 97] width 11 height 11
drag, startPoint x: 88, startPoint y: 115, endPoint x: 86, endPoint y: 130, distance: 14.9
click at [88, 116] on div at bounding box center [91, 116] width 11 height 11
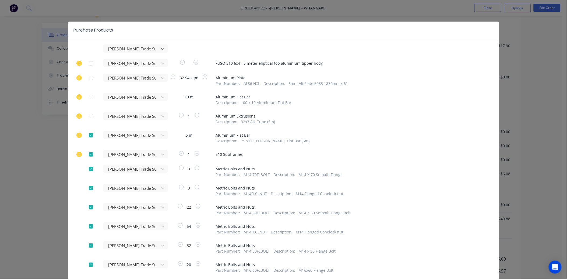
drag, startPoint x: 87, startPoint y: 133, endPoint x: 86, endPoint y: 148, distance: 14.8
click at [87, 133] on div at bounding box center [91, 135] width 11 height 11
drag, startPoint x: 87, startPoint y: 153, endPoint x: 92, endPoint y: 170, distance: 17.5
click at [87, 155] on div at bounding box center [91, 154] width 11 height 11
click at [88, 166] on div at bounding box center [91, 168] width 11 height 11
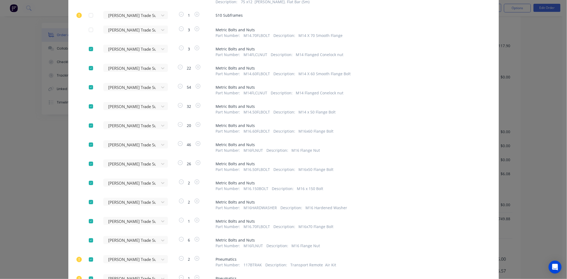
scroll to position [149, 0]
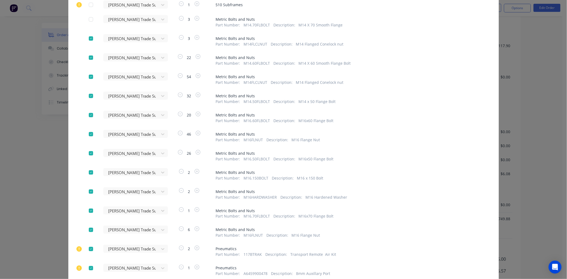
click at [88, 36] on div at bounding box center [91, 38] width 11 height 11
drag, startPoint x: 87, startPoint y: 56, endPoint x: 90, endPoint y: 70, distance: 14.6
click at [87, 56] on div at bounding box center [91, 57] width 11 height 11
click at [90, 75] on div at bounding box center [91, 76] width 11 height 11
click at [88, 93] on div at bounding box center [91, 95] width 11 height 11
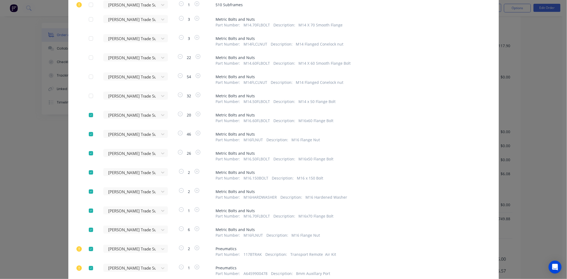
click at [89, 113] on div at bounding box center [91, 115] width 11 height 11
click at [88, 133] on div at bounding box center [91, 134] width 11 height 11
click at [89, 152] on div at bounding box center [91, 153] width 11 height 11
drag, startPoint x: 87, startPoint y: 172, endPoint x: 94, endPoint y: 183, distance: 13.5
click at [87, 172] on div at bounding box center [91, 172] width 11 height 11
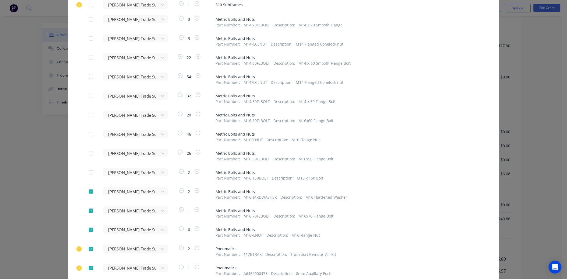
drag, startPoint x: 90, startPoint y: 190, endPoint x: 89, endPoint y: 209, distance: 19.1
click at [90, 191] on div at bounding box center [91, 191] width 11 height 11
click at [89, 207] on div at bounding box center [91, 210] width 11 height 11
drag, startPoint x: 87, startPoint y: 228, endPoint x: 93, endPoint y: 257, distance: 29.9
click at [87, 229] on div at bounding box center [91, 229] width 11 height 11
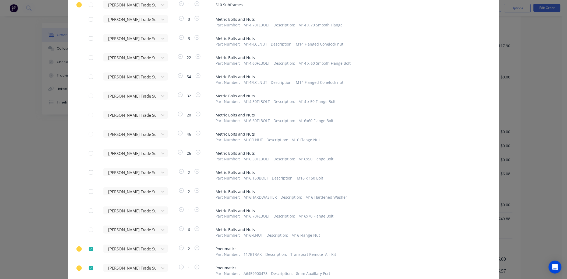
drag, startPoint x: 87, startPoint y: 247, endPoint x: 98, endPoint y: 235, distance: 16.0
click at [87, 248] on div at bounding box center [91, 248] width 11 height 11
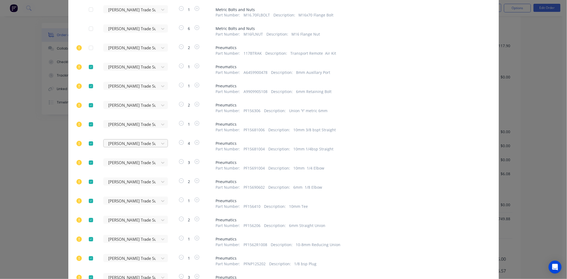
scroll to position [359, 0]
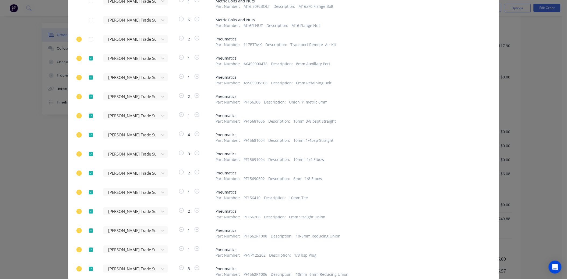
click at [88, 57] on div at bounding box center [91, 58] width 11 height 11
click at [88, 76] on div at bounding box center [91, 77] width 11 height 11
drag, startPoint x: 88, startPoint y: 93, endPoint x: 83, endPoint y: 106, distance: 13.9
click at [88, 93] on div at bounding box center [91, 96] width 11 height 11
click at [88, 117] on div at bounding box center [91, 115] width 11 height 11
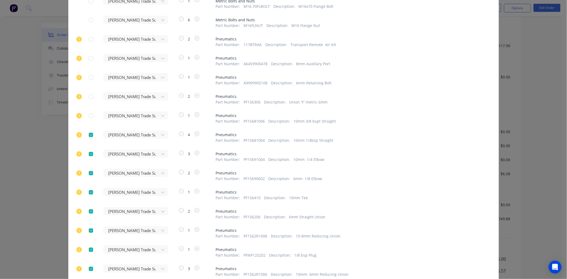
drag, startPoint x: 89, startPoint y: 134, endPoint x: 89, endPoint y: 145, distance: 10.8
click at [88, 135] on div at bounding box center [91, 135] width 11 height 11
click at [89, 153] on div at bounding box center [91, 154] width 11 height 11
drag, startPoint x: 89, startPoint y: 171, endPoint x: 91, endPoint y: 186, distance: 14.6
click at [89, 173] on div at bounding box center [91, 173] width 11 height 11
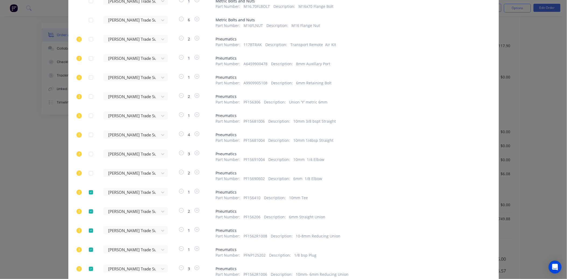
click at [89, 191] on div at bounding box center [91, 192] width 11 height 11
click at [90, 209] on div at bounding box center [91, 211] width 11 height 11
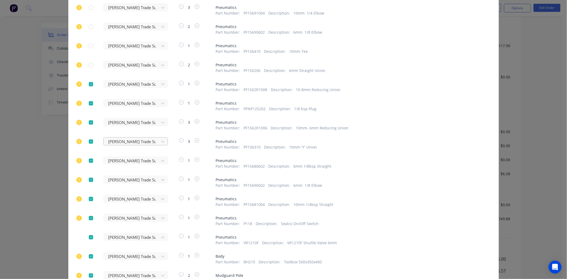
scroll to position [508, 0]
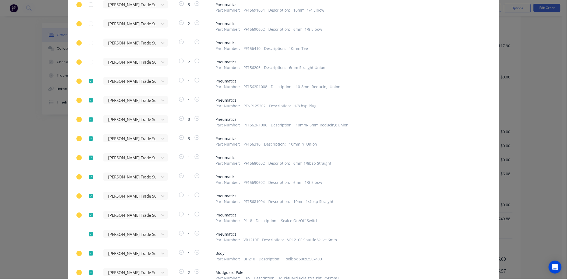
click at [90, 80] on div at bounding box center [91, 81] width 11 height 11
drag, startPoint x: 89, startPoint y: 98, endPoint x: 89, endPoint y: 106, distance: 7.3
click at [89, 99] on div at bounding box center [91, 100] width 11 height 11
drag, startPoint x: 88, startPoint y: 116, endPoint x: 87, endPoint y: 135, distance: 18.9
click at [88, 118] on div at bounding box center [91, 119] width 11 height 11
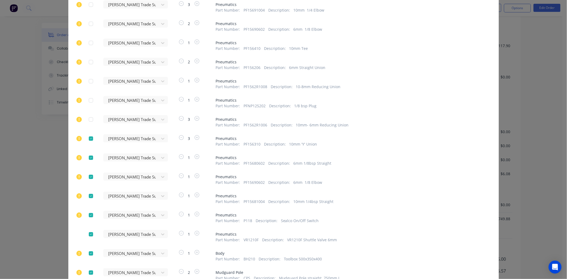
drag, startPoint x: 88, startPoint y: 135, endPoint x: 84, endPoint y: 145, distance: 10.7
click at [88, 136] on div at bounding box center [91, 138] width 11 height 11
click at [87, 155] on div at bounding box center [91, 157] width 11 height 11
drag, startPoint x: 85, startPoint y: 172, endPoint x: 88, endPoint y: 177, distance: 5.8
click at [86, 173] on div at bounding box center [91, 176] width 11 height 11
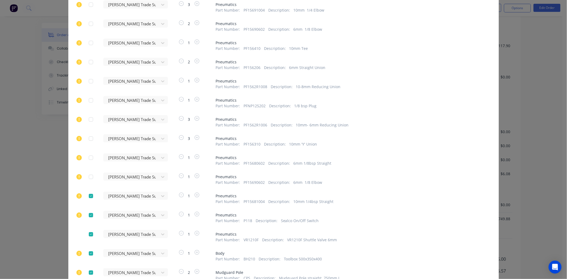
drag, startPoint x: 89, startPoint y: 192, endPoint x: 89, endPoint y: 205, distance: 12.9
click at [89, 193] on div at bounding box center [91, 195] width 11 height 11
drag, startPoint x: 86, startPoint y: 211, endPoint x: 99, endPoint y: 211, distance: 12.7
click at [87, 214] on div at bounding box center [91, 215] width 11 height 11
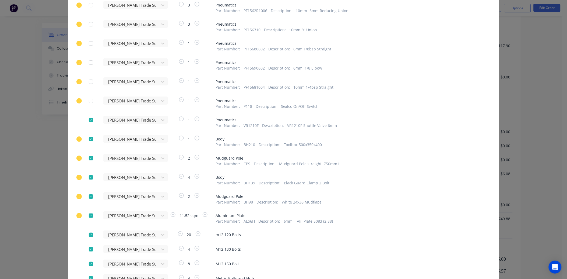
scroll to position [628, 0]
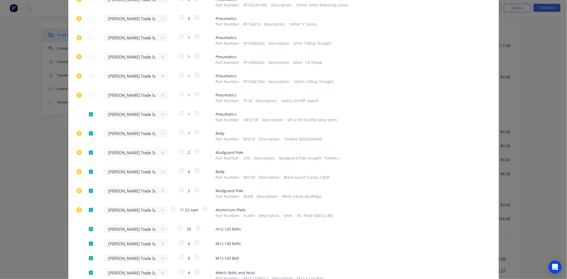
click at [87, 114] on div at bounding box center [91, 114] width 11 height 11
click at [90, 131] on div at bounding box center [91, 133] width 11 height 11
drag, startPoint x: 86, startPoint y: 149, endPoint x: 89, endPoint y: 157, distance: 8.4
click at [86, 150] on div at bounding box center [91, 152] width 11 height 11
drag, startPoint x: 89, startPoint y: 170, endPoint x: 90, endPoint y: 187, distance: 17.0
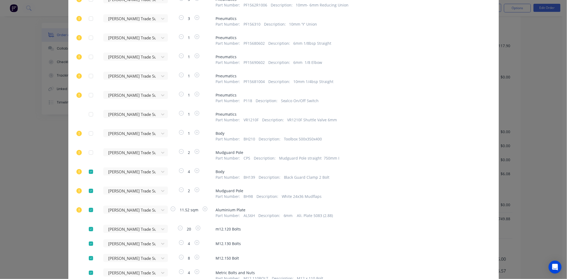
click at [89, 170] on div at bounding box center [91, 171] width 11 height 11
drag, startPoint x: 88, startPoint y: 188, endPoint x: 90, endPoint y: 208, distance: 20.6
click at [87, 190] on div at bounding box center [91, 190] width 11 height 11
drag, startPoint x: 88, startPoint y: 208, endPoint x: 97, endPoint y: 206, distance: 9.9
click at [88, 209] on div at bounding box center [91, 209] width 11 height 11
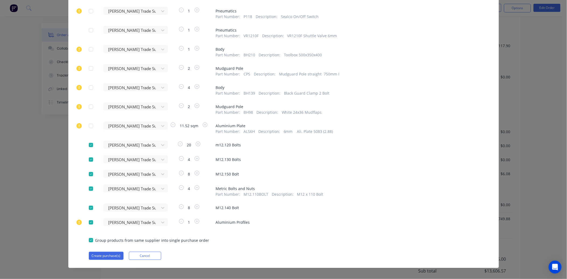
scroll to position [716, 0]
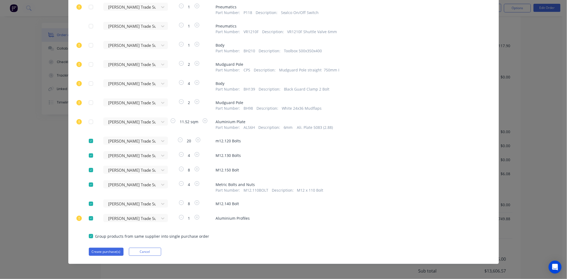
click at [88, 217] on div at bounding box center [91, 218] width 11 height 11
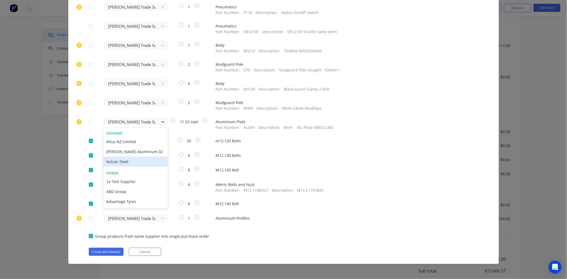
click at [127, 159] on div "Vulcan Steel" at bounding box center [135, 161] width 65 height 10
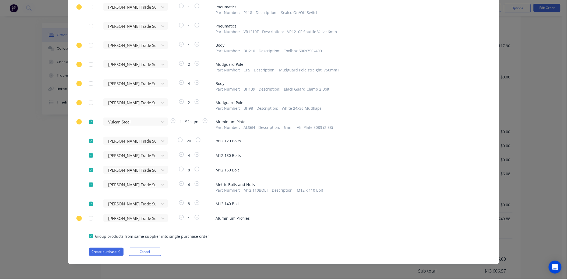
click at [89, 120] on div at bounding box center [91, 121] width 11 height 11
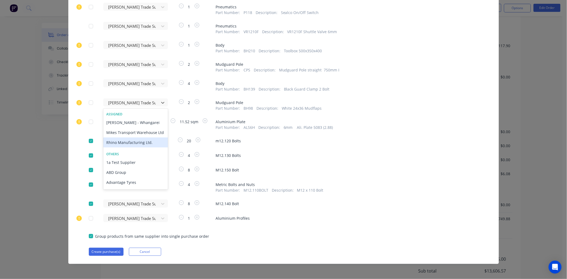
click at [127, 146] on div "Rhino Manufacturing Ltd." at bounding box center [135, 142] width 65 height 10
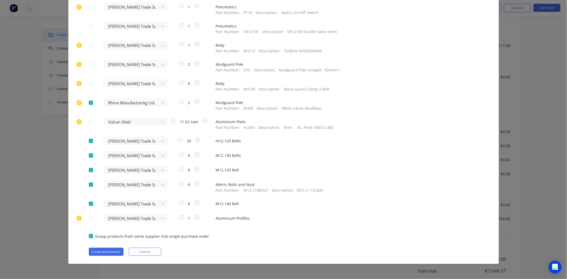
click at [89, 101] on div at bounding box center [91, 102] width 11 height 11
click at [89, 235] on div at bounding box center [91, 236] width 11 height 11
click at [90, 236] on div at bounding box center [91, 236] width 11 height 11
click at [102, 251] on button "Create purchase(s)" at bounding box center [106, 251] width 35 height 8
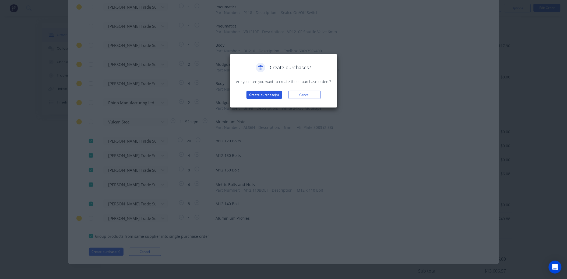
click at [265, 95] on button "Create purchase(s)" at bounding box center [265, 95] width 36 height 8
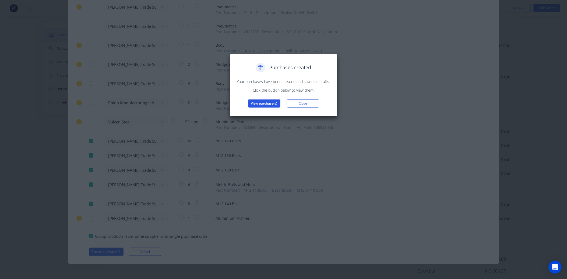
click at [267, 102] on button "View purchase(s)" at bounding box center [264, 103] width 32 height 8
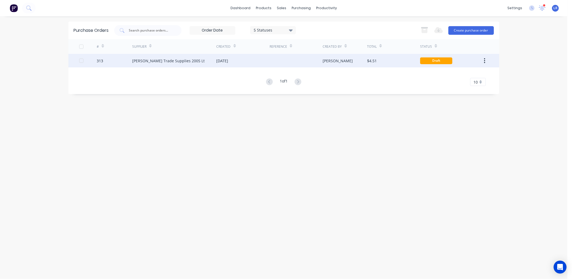
click at [140, 58] on div "Donovan Trade Supplies 2005 Lt" at bounding box center [168, 61] width 72 height 6
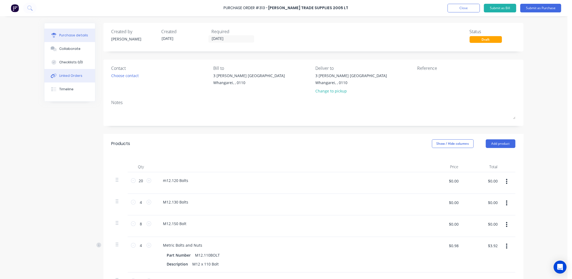
click at [66, 73] on div "Linked Orders" at bounding box center [70, 75] width 23 height 5
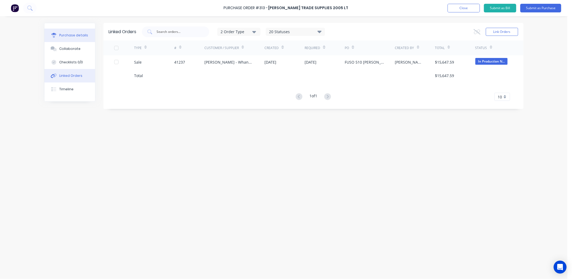
click at [72, 32] on button "Purchase details" at bounding box center [69, 35] width 51 height 13
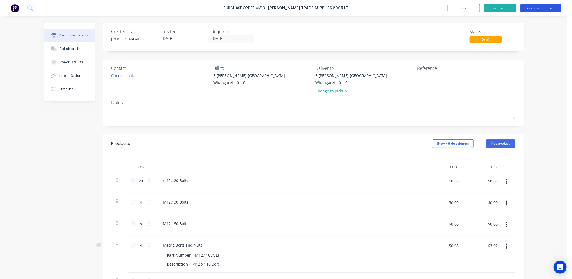
click at [537, 7] on button "Submit as Purchase" at bounding box center [540, 8] width 41 height 9
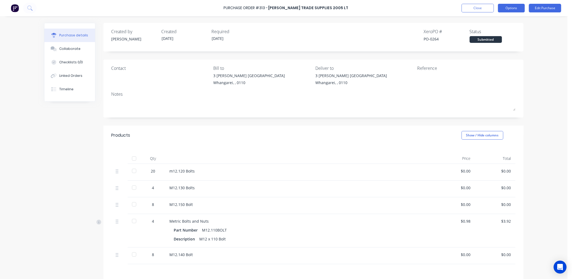
click at [513, 5] on button "Options" at bounding box center [511, 8] width 27 height 9
click at [500, 22] on div "Print / Email" at bounding box center [499, 22] width 41 height 8
click at [488, 42] on div "Without pricing" at bounding box center [499, 44] width 41 height 8
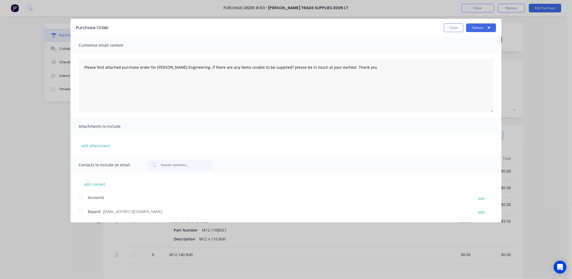
click at [80, 207] on div at bounding box center [80, 210] width 11 height 11
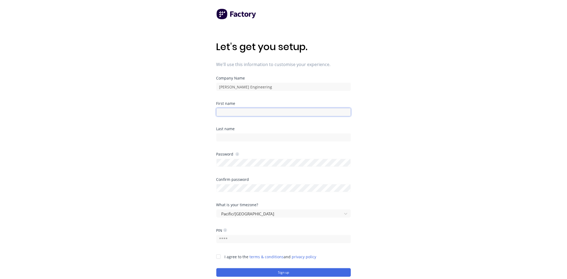
click at [227, 111] on input at bounding box center [284, 112] width 135 height 8
type input "N"
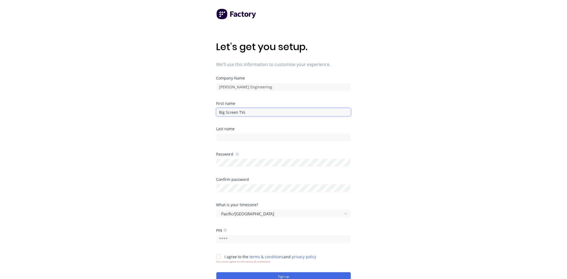
type input "Big Screen TVs"
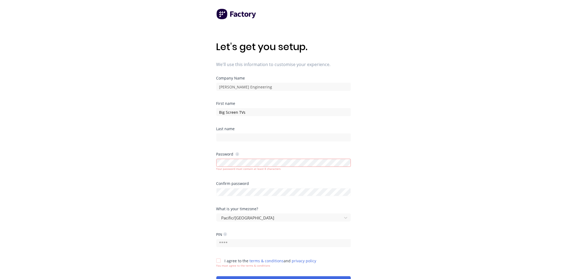
click at [385, 192] on div "Let's get you setup. We'll use this information to customise your experience. C…" at bounding box center [283, 150] width 567 height 300
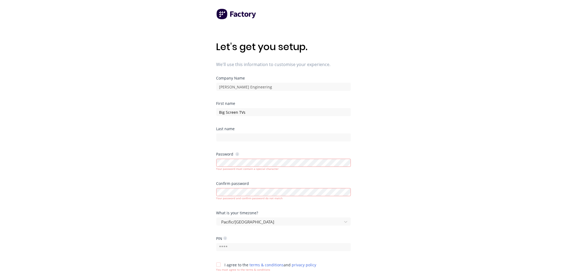
click at [344, 183] on div "Confirm password" at bounding box center [284, 183] width 135 height 4
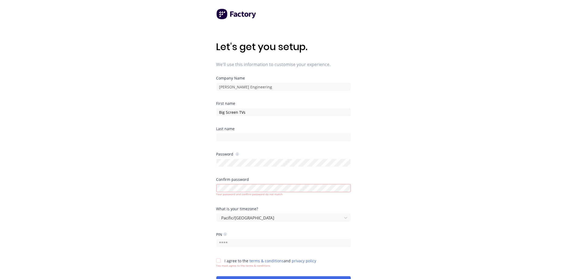
click at [184, 184] on div "Let's get you setup. We'll use this information to customise your experience. C…" at bounding box center [283, 150] width 567 height 300
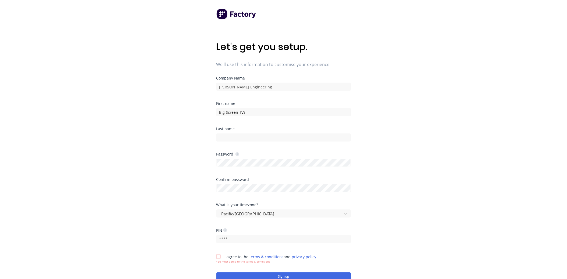
click at [187, 204] on div "Let's get you setup. We'll use this information to customise your experience. C…" at bounding box center [283, 150] width 567 height 300
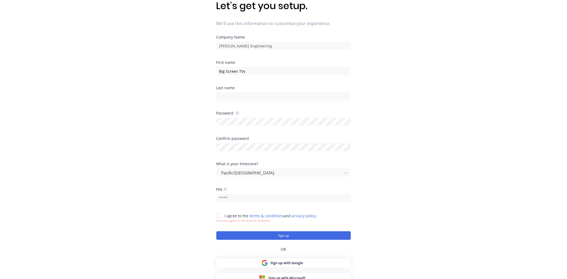
scroll to position [45, 0]
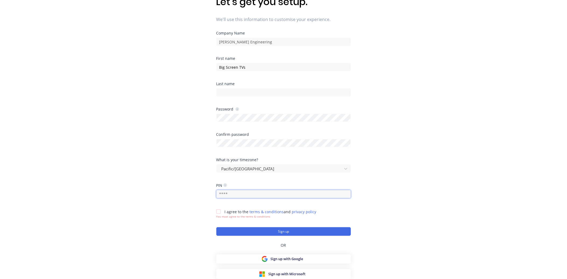
click at [232, 195] on input "text" at bounding box center [284, 194] width 135 height 8
type input "1234"
click at [219, 211] on div at bounding box center [218, 211] width 11 height 11
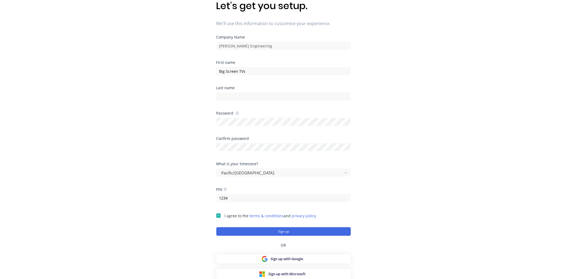
scroll to position [41, 0]
click at [278, 232] on button "Sign up" at bounding box center [284, 231] width 135 height 9
click at [280, 233] on button "Sign up" at bounding box center [284, 231] width 135 height 9
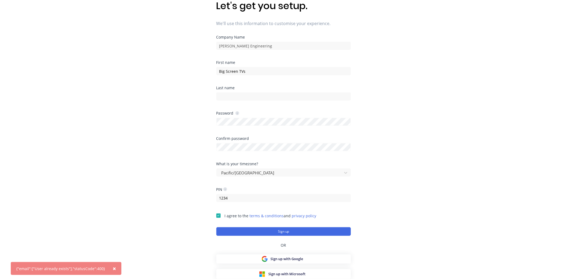
click at [78, 267] on div "{"email":["User already exists"],"statusCode":400}" at bounding box center [60, 269] width 89 height 6
click at [109, 268] on button "×" at bounding box center [114, 268] width 14 height 13
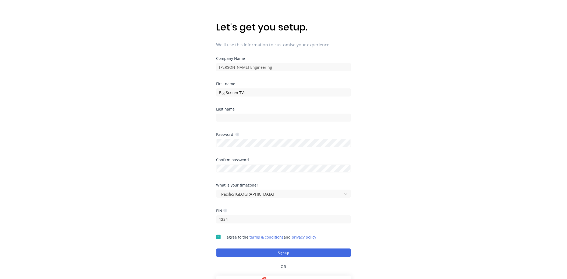
scroll to position [0, 0]
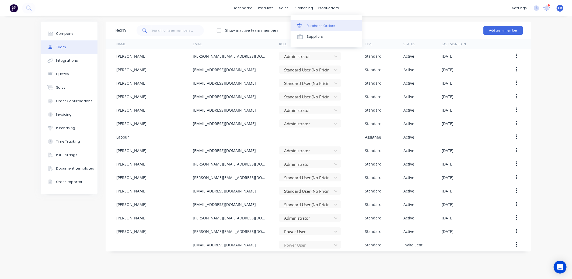
click at [311, 23] on div "Purchase Orders" at bounding box center [321, 25] width 29 height 5
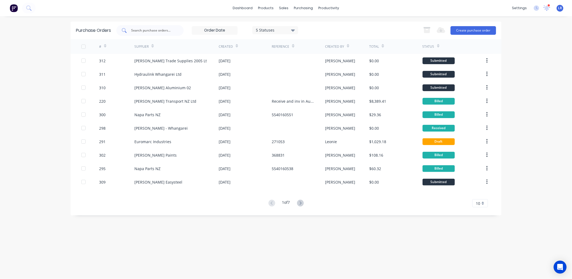
click at [139, 26] on div at bounding box center [149, 30] width 67 height 11
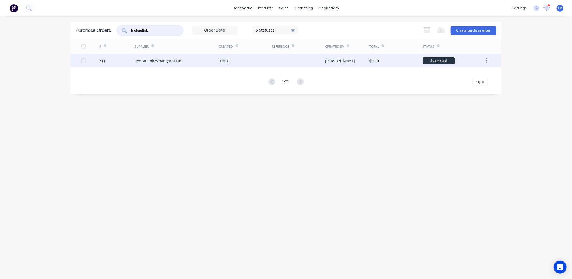
type input "hydraulink"
click at [171, 58] on div "Hydraulink Whangarei Ltd" at bounding box center [157, 61] width 47 height 6
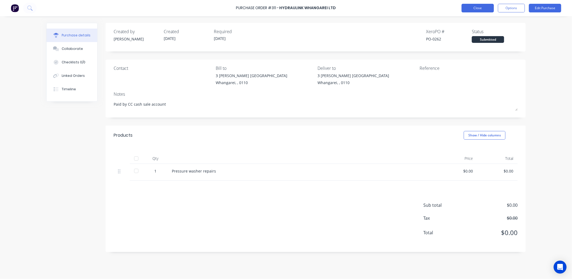
click at [474, 9] on button "Close" at bounding box center [478, 8] width 32 height 9
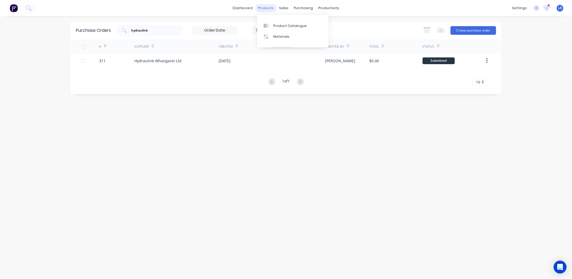
click at [263, 6] on div "products" at bounding box center [266, 8] width 21 height 8
click at [281, 27] on div "Product Catalogue" at bounding box center [289, 25] width 33 height 5
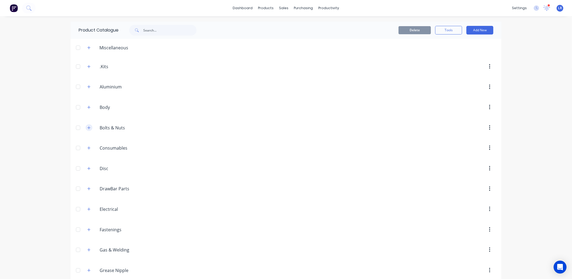
click at [86, 126] on button "button" at bounding box center [89, 127] width 7 height 7
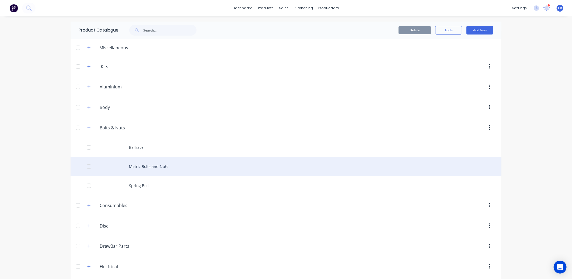
click at [137, 163] on div "Metric Bolts and Nuts" at bounding box center [286, 166] width 431 height 19
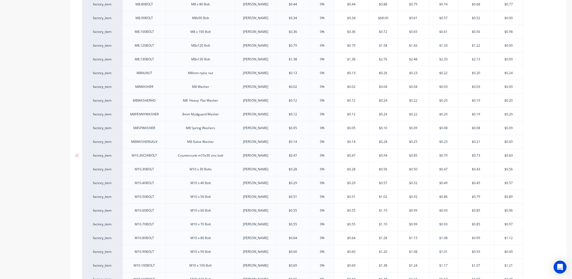
scroll to position [359, 0]
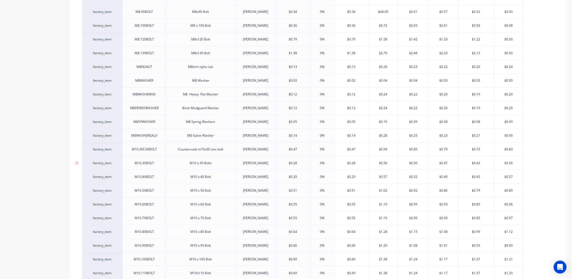
type textarea "x"
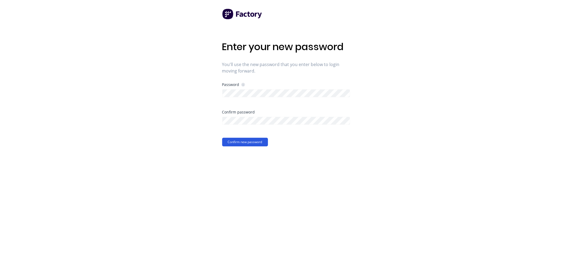
click at [230, 142] on button "Confirm new password" at bounding box center [245, 142] width 46 height 9
